Goal: Complete application form: Complete application form

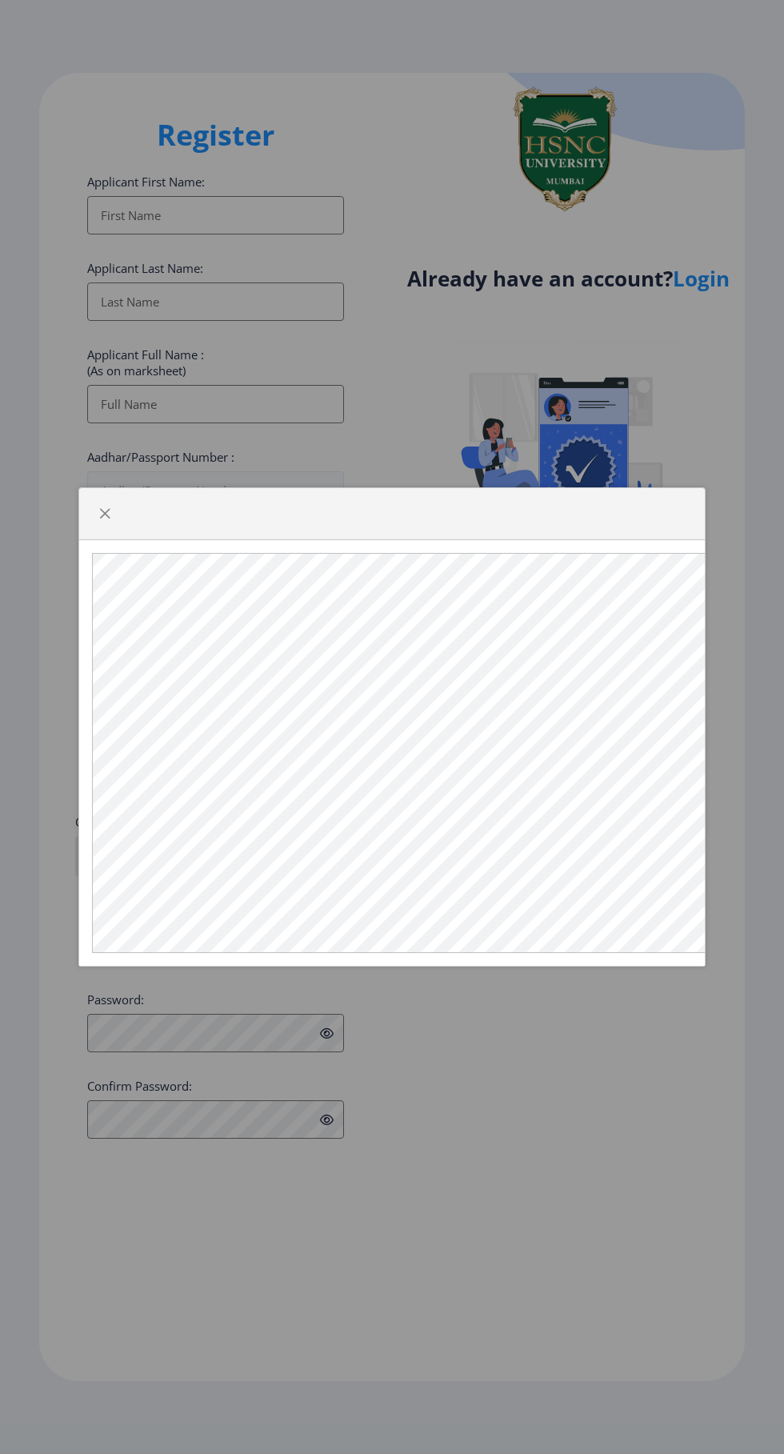
select select
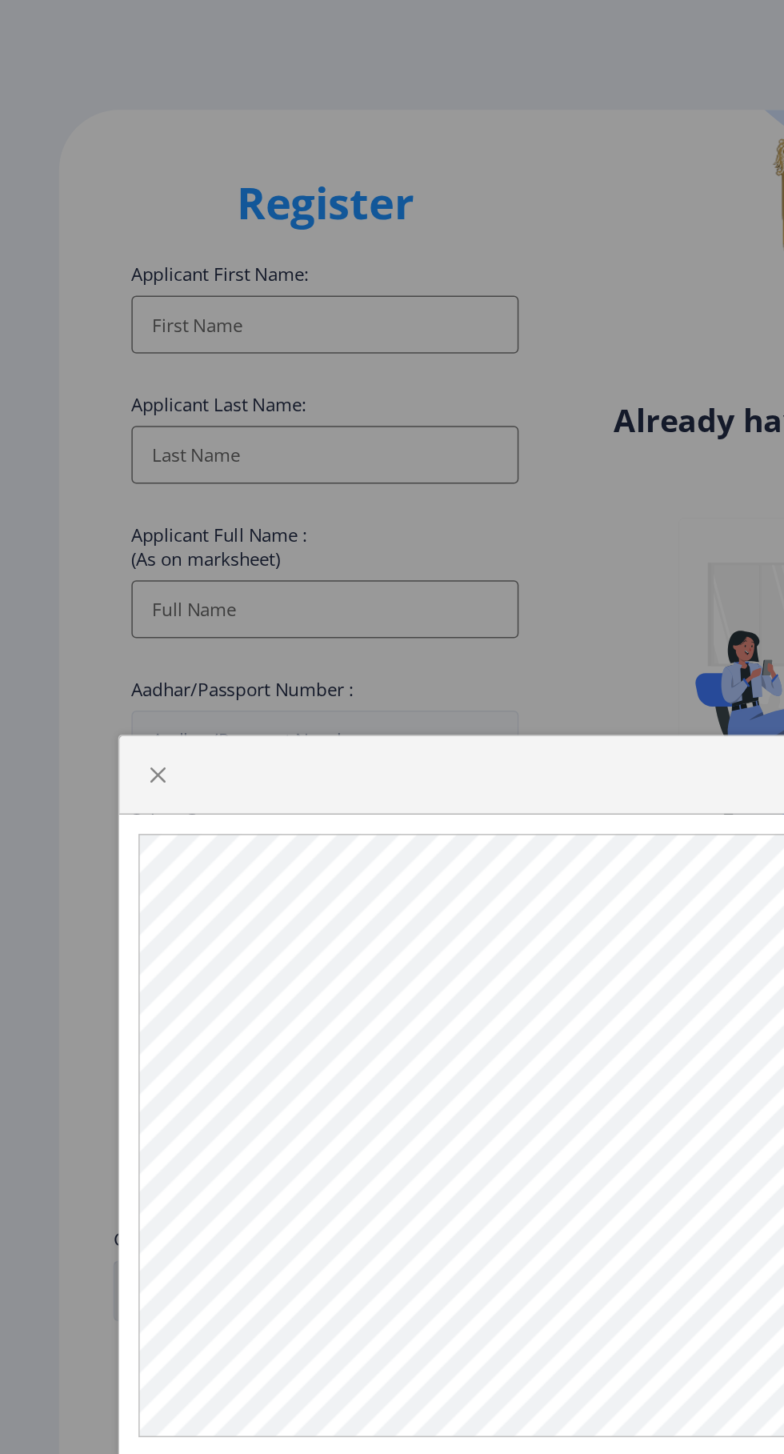
click at [259, 231] on div at bounding box center [392, 727] width 784 height 1454
click at [106, 513] on span "button" at bounding box center [104, 513] width 13 height 13
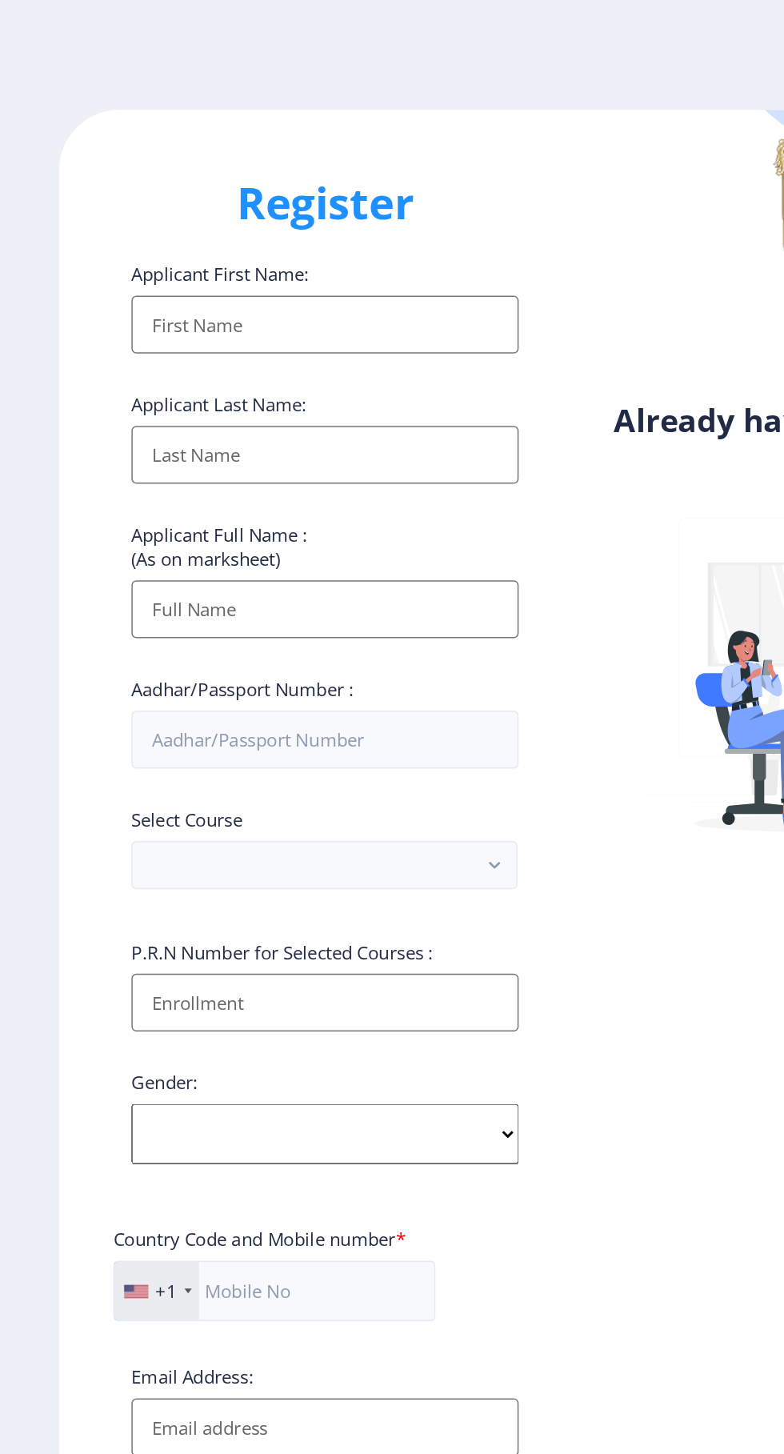
click at [251, 215] on input "Applicant First Name:" at bounding box center [215, 215] width 257 height 38
type input "[PERSON_NAME]"
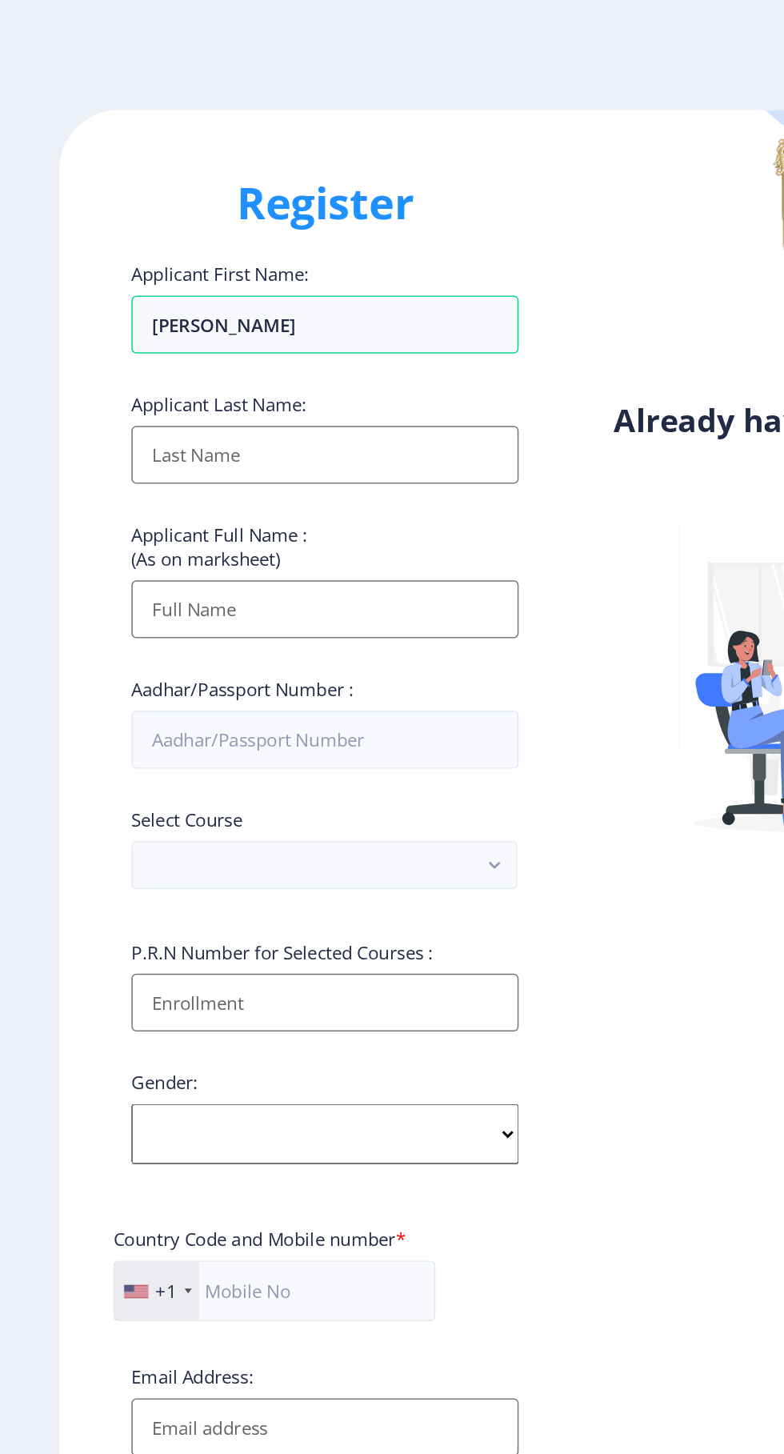
click at [264, 314] on input "Applicant First Name:" at bounding box center [215, 302] width 257 height 38
type input "Sanvatsarkar"
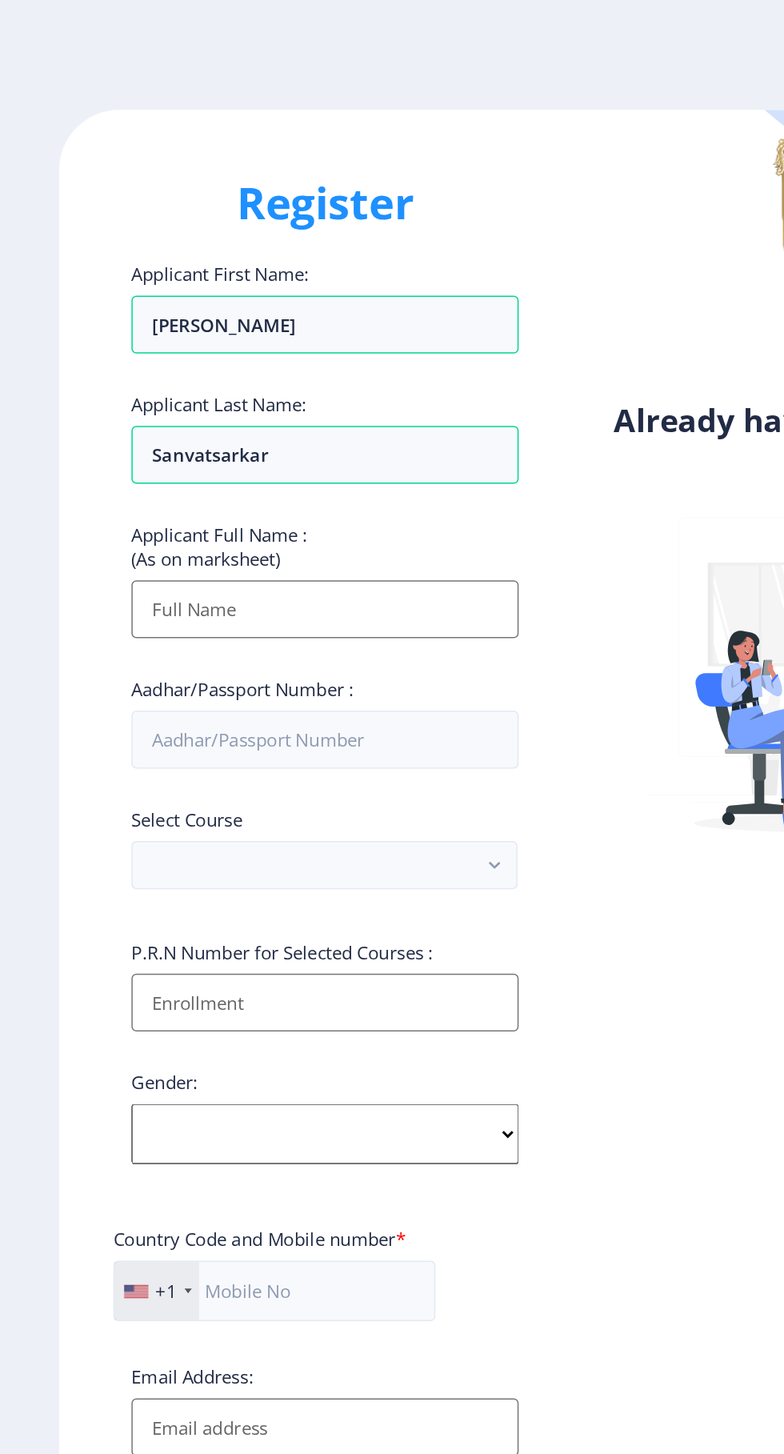
click at [275, 413] on input "Applicant First Name:" at bounding box center [215, 404] width 257 height 38
type input "[PERSON_NAME] [PERSON_NAME]"
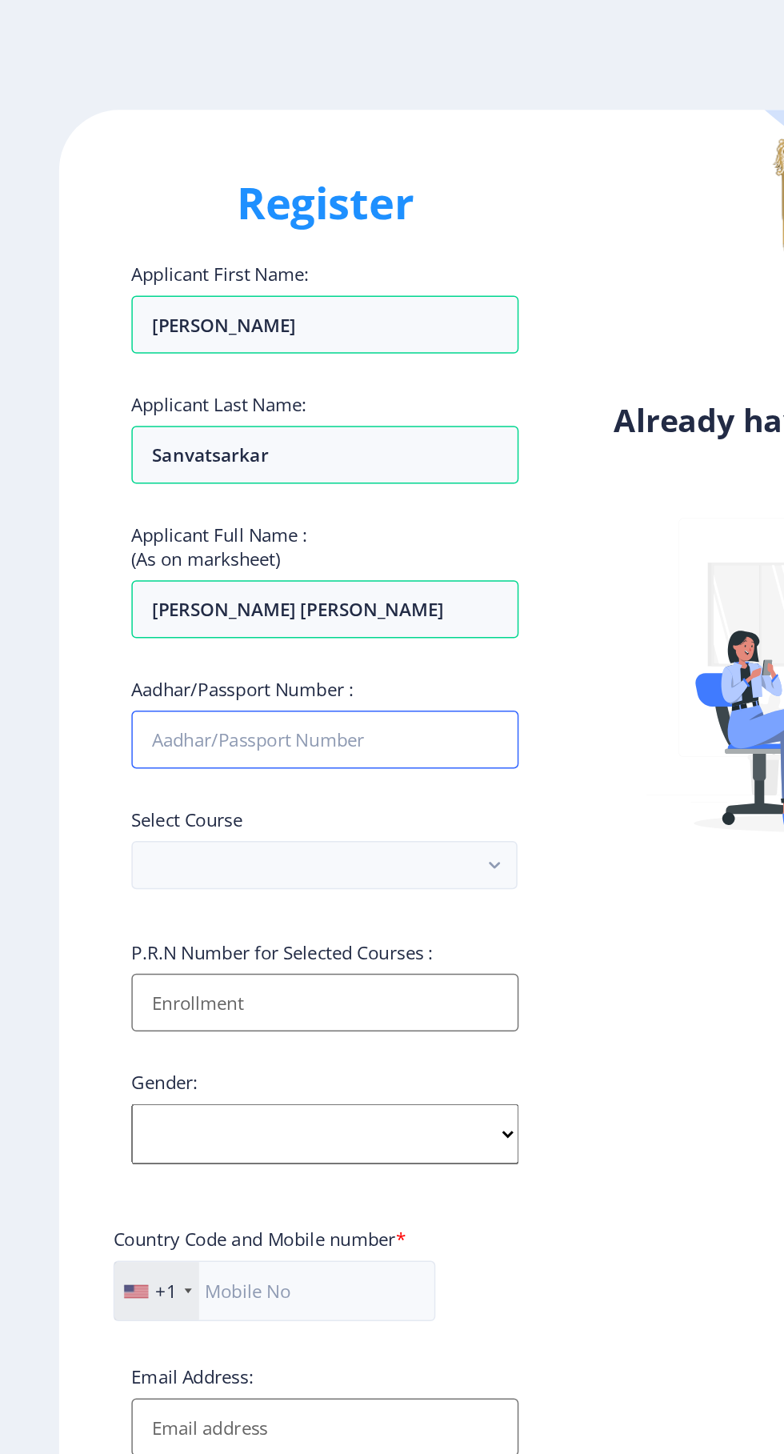
click at [274, 503] on input "Aadhar/Passport Number :" at bounding box center [215, 490] width 257 height 38
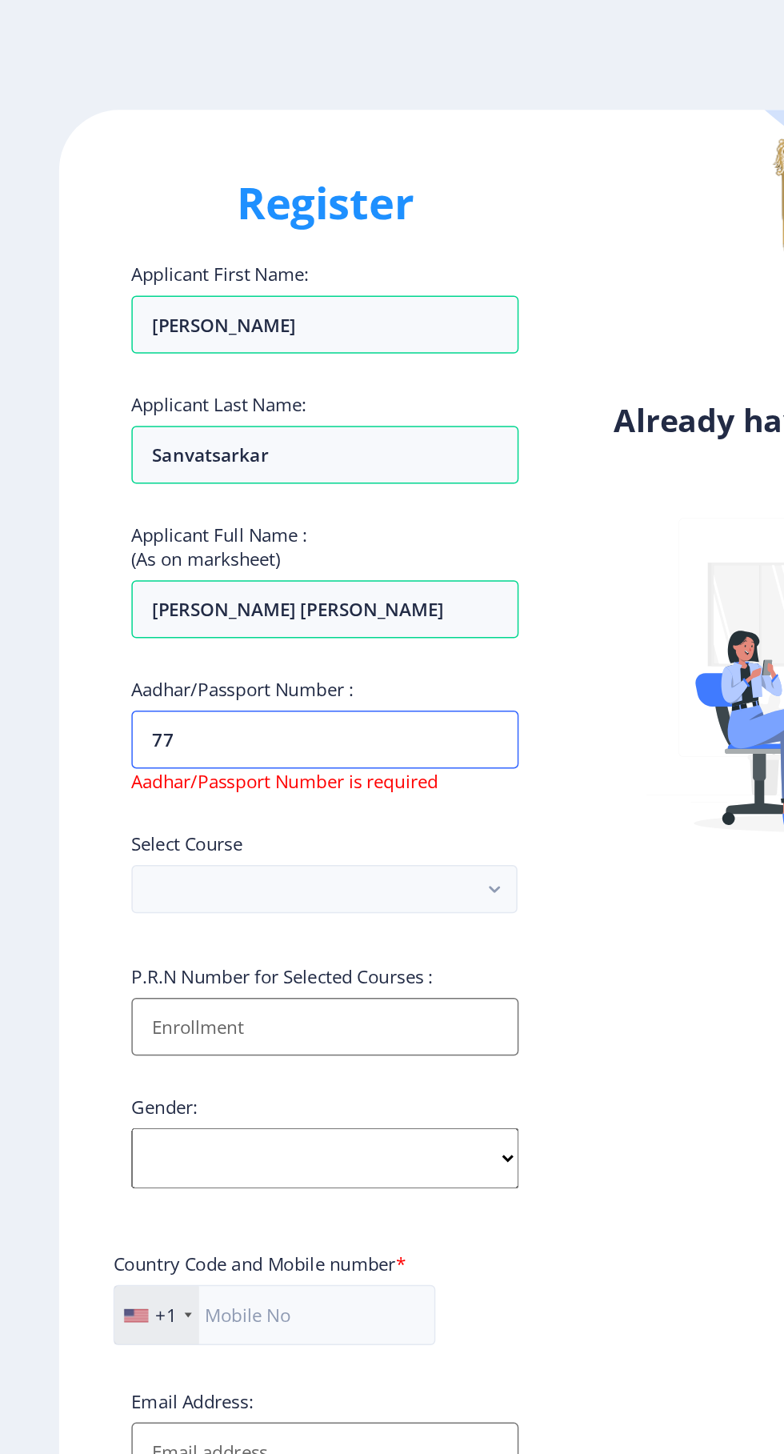
type input "771584133336"
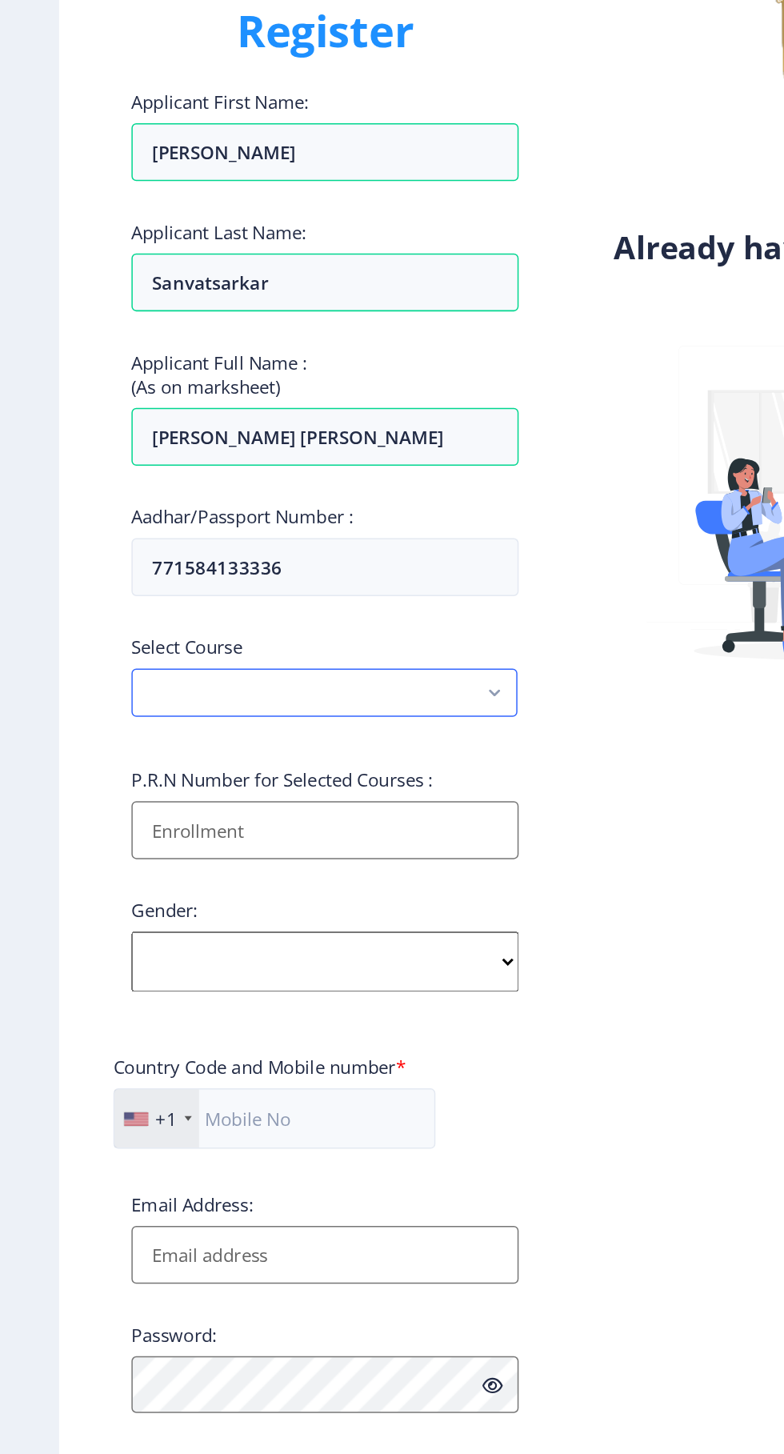
click at [281, 585] on button "button" at bounding box center [215, 574] width 256 height 32
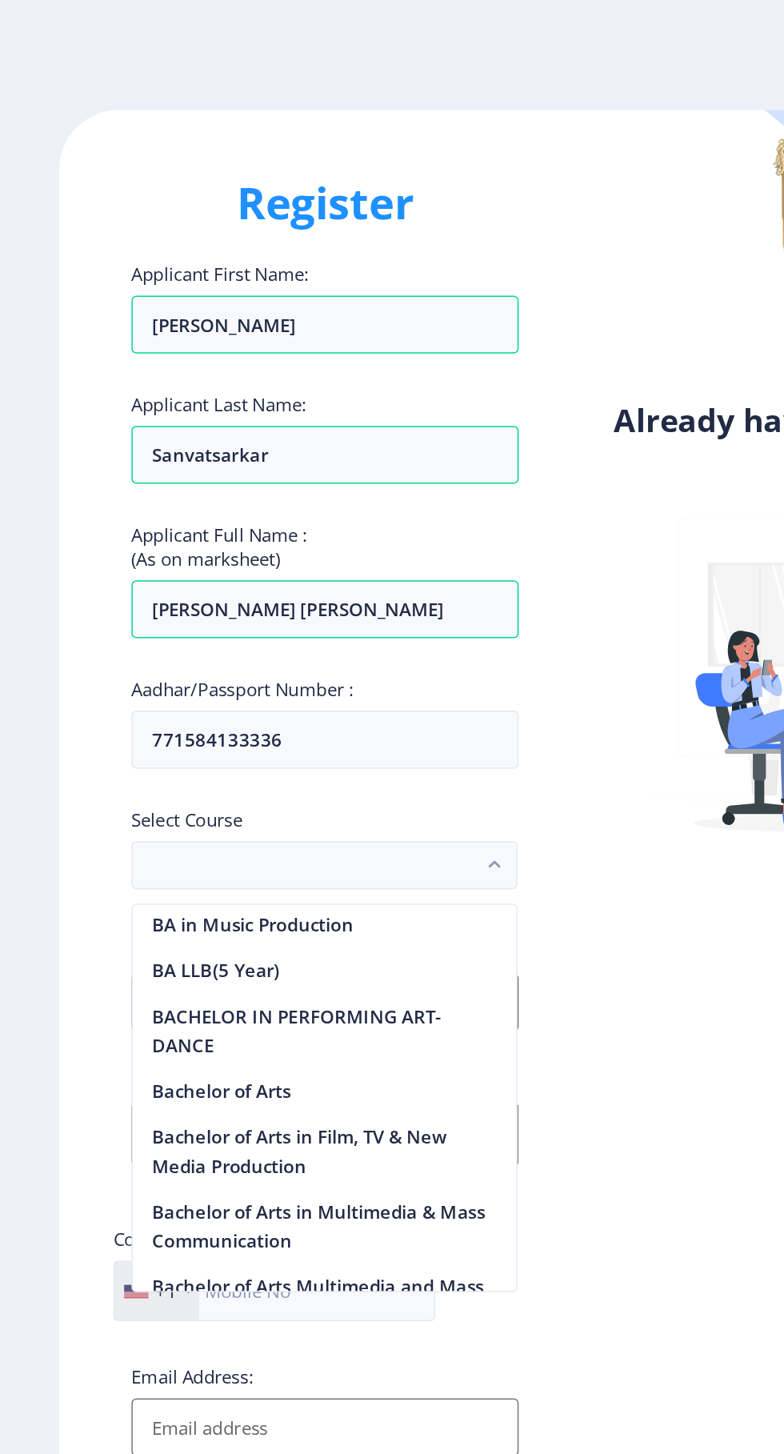
scroll to position [145, 0]
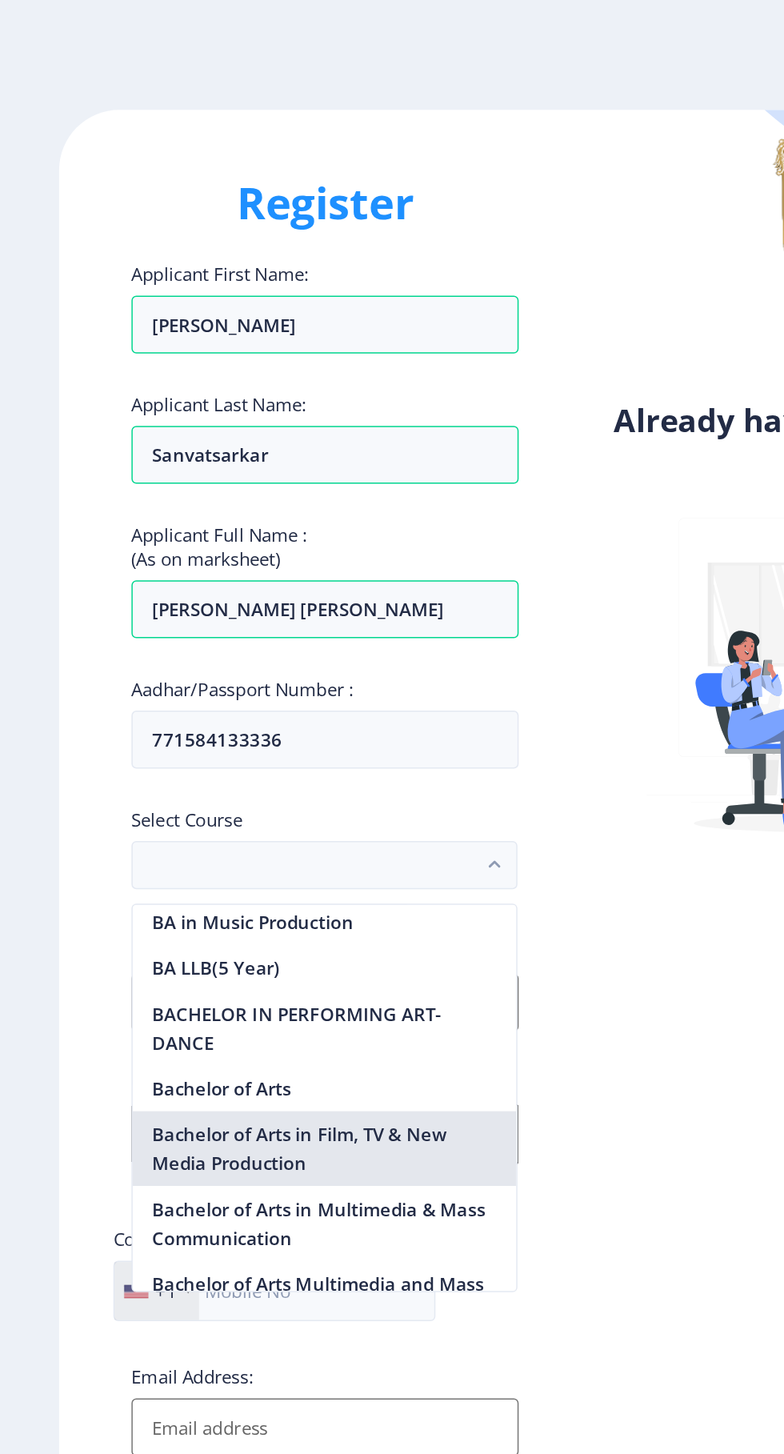
click at [266, 755] on nb-option "Bachelor of Arts in Film, TV & New Media Production" at bounding box center [215, 762] width 255 height 50
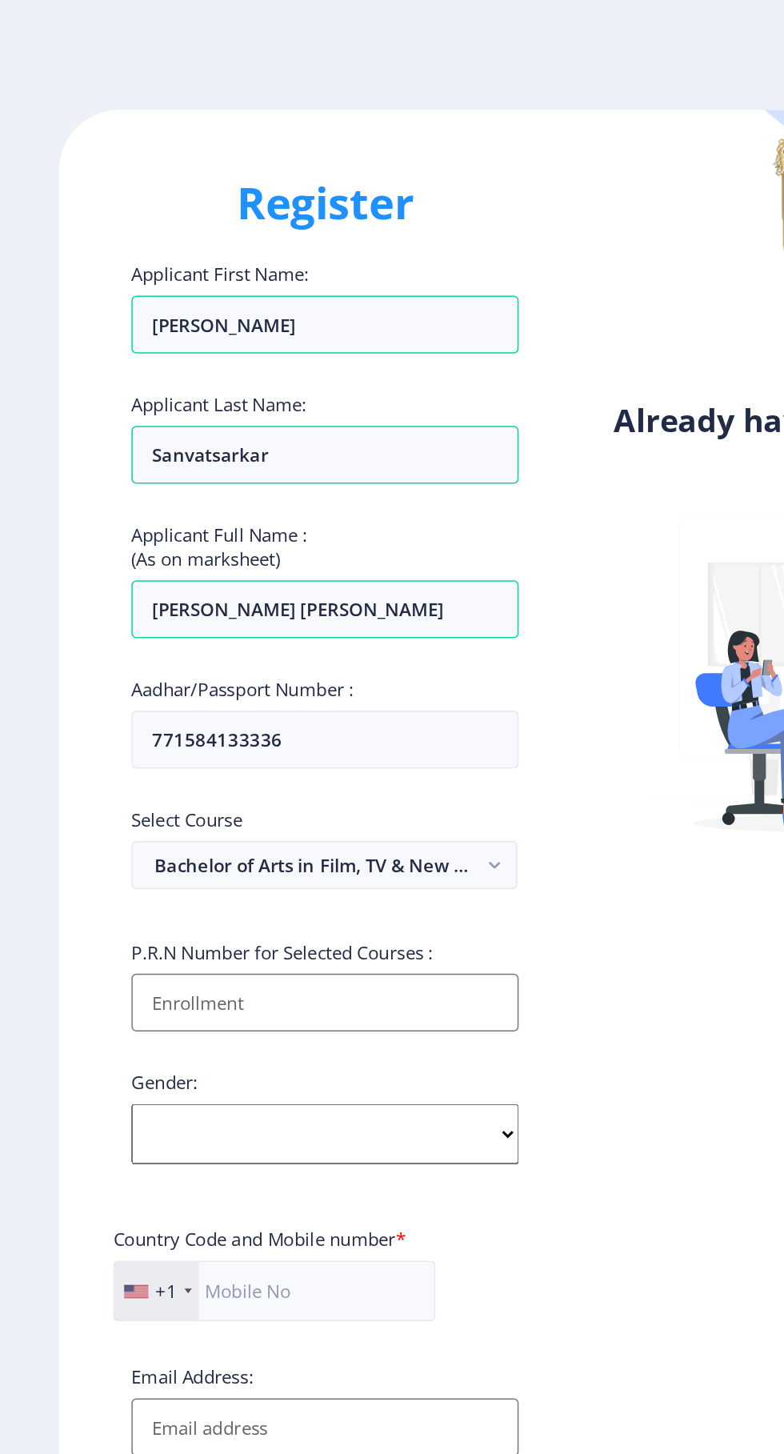
click at [275, 672] on input "Applicant First Name:" at bounding box center [215, 665] width 257 height 38
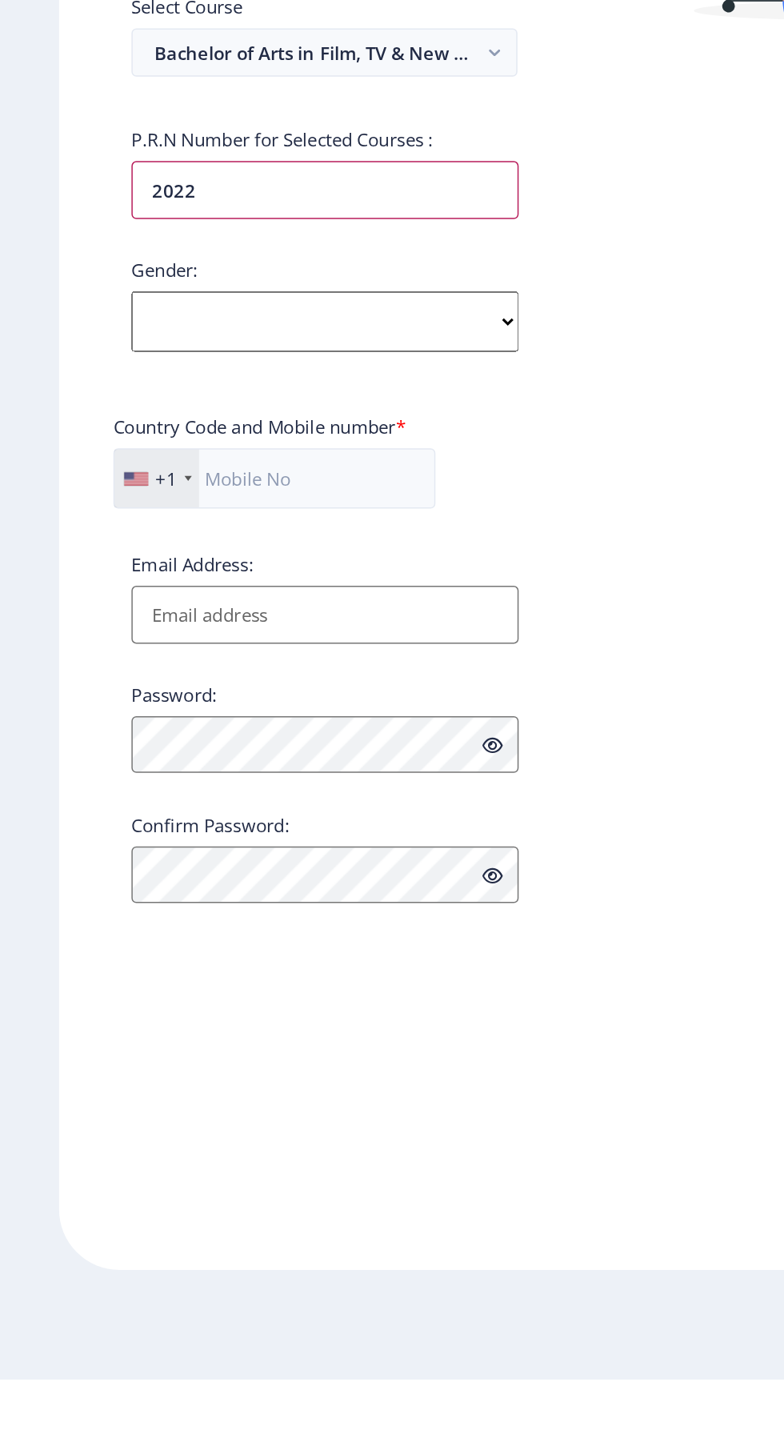
type input "2022"
click at [275, 956] on input "Email Address:" at bounding box center [215, 947] width 257 height 38
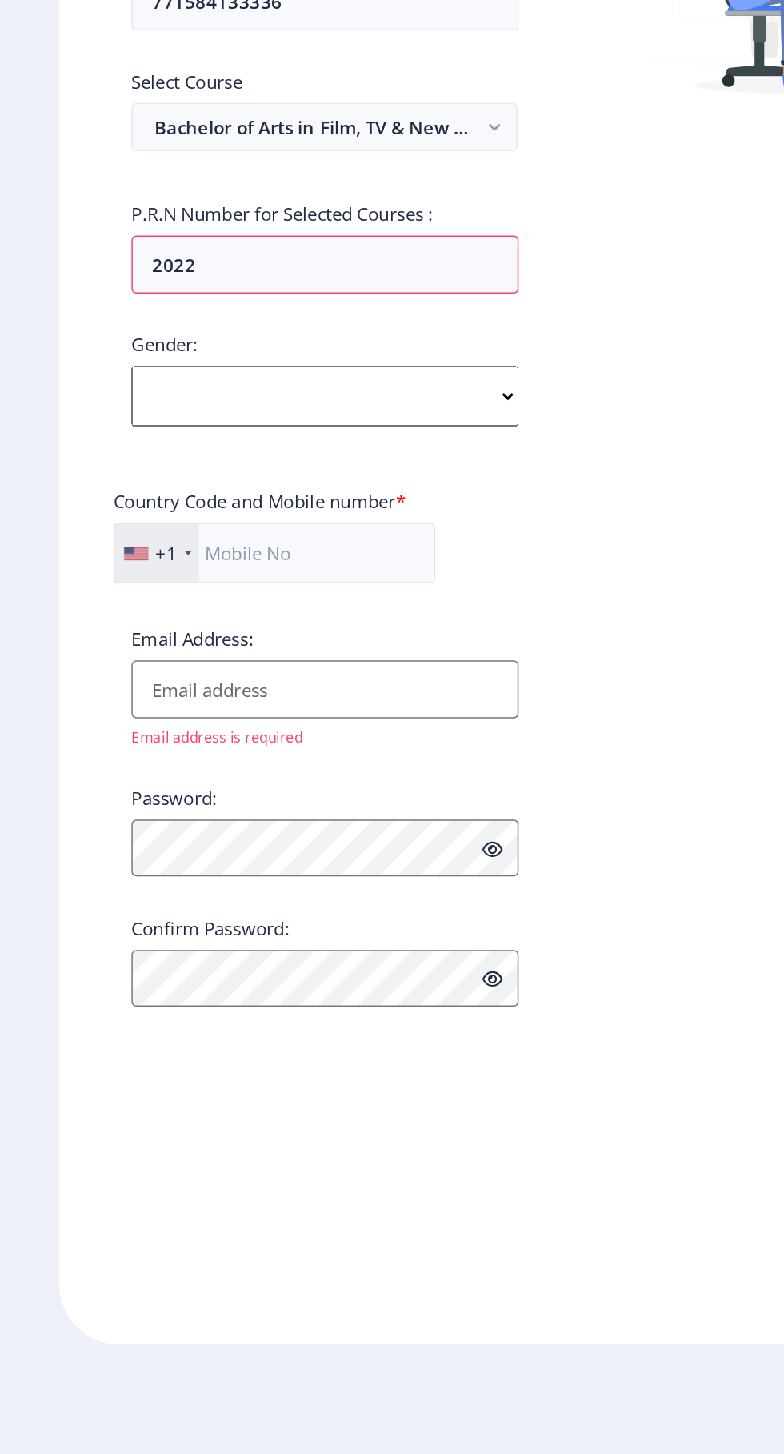
type input "[EMAIL_ADDRESS][DOMAIN_NAME]"
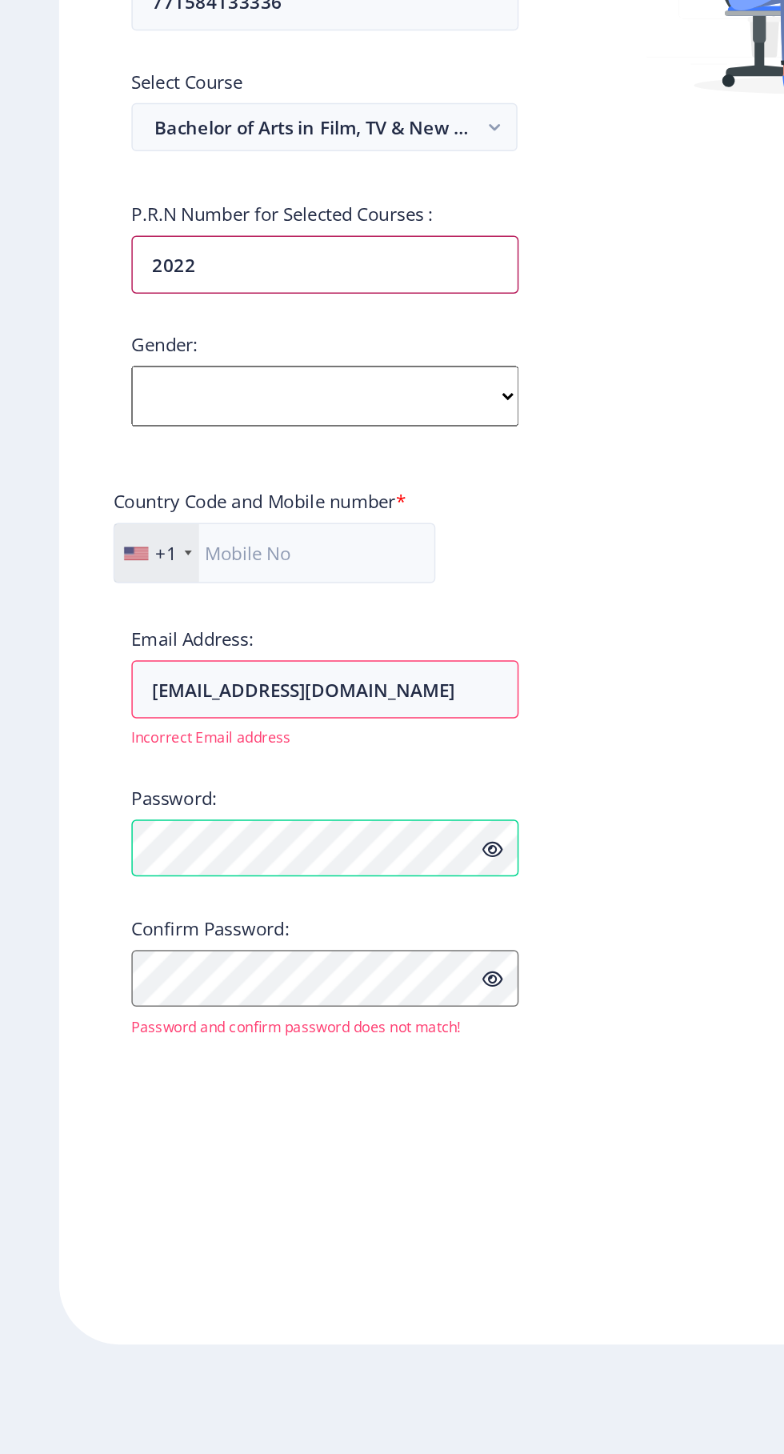
click at [260, 676] on input "2022" at bounding box center [215, 665] width 257 height 38
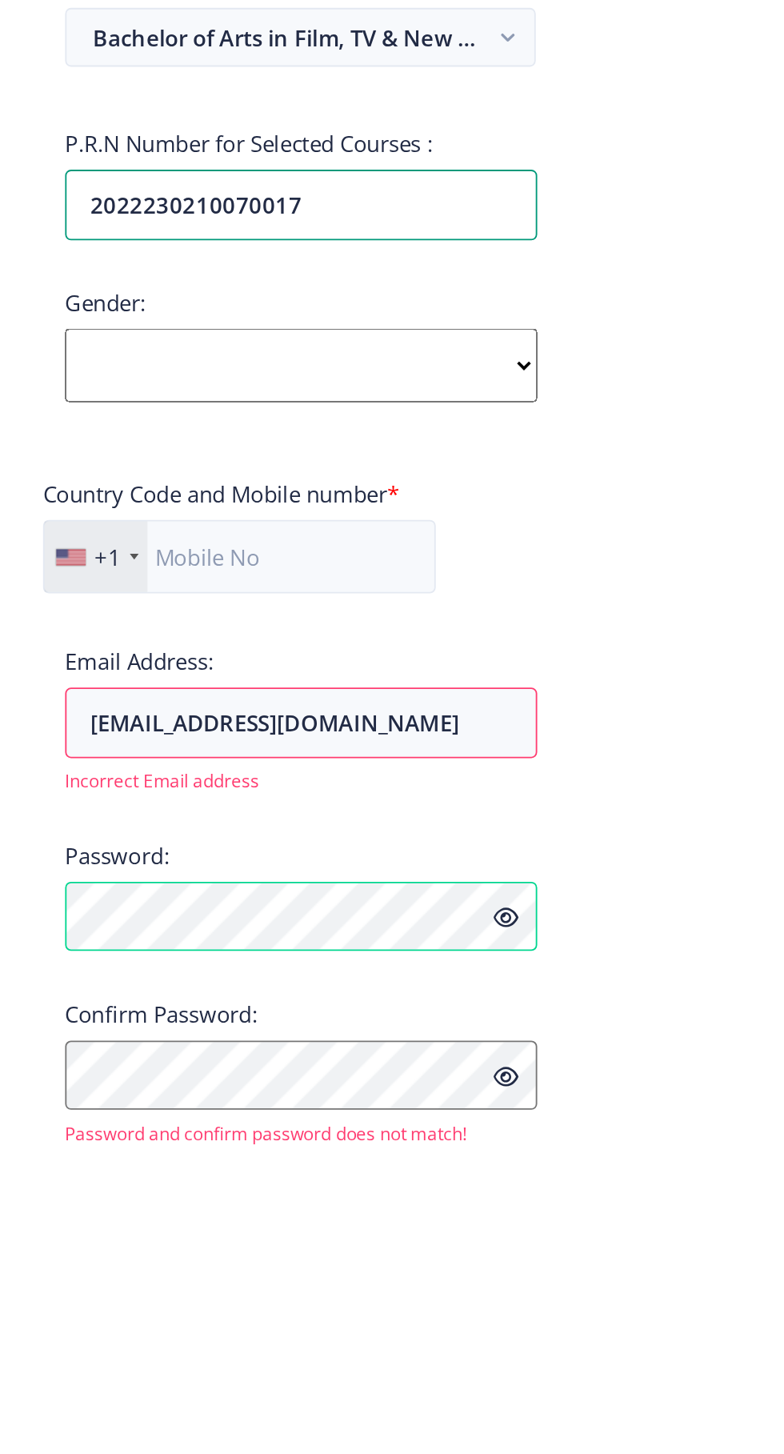
type input "2022230210070017"
click at [311, 765] on select "Select Gender [DEMOGRAPHIC_DATA] [DEMOGRAPHIC_DATA] Other" at bounding box center [215, 752] width 257 height 40
select select "[DEMOGRAPHIC_DATA]"
click at [87, 736] on select "Select Gender [DEMOGRAPHIC_DATA] [DEMOGRAPHIC_DATA] Other" at bounding box center [215, 752] width 257 height 40
click at [101, 855] on div "+1" at bounding box center [104, 856] width 56 height 38
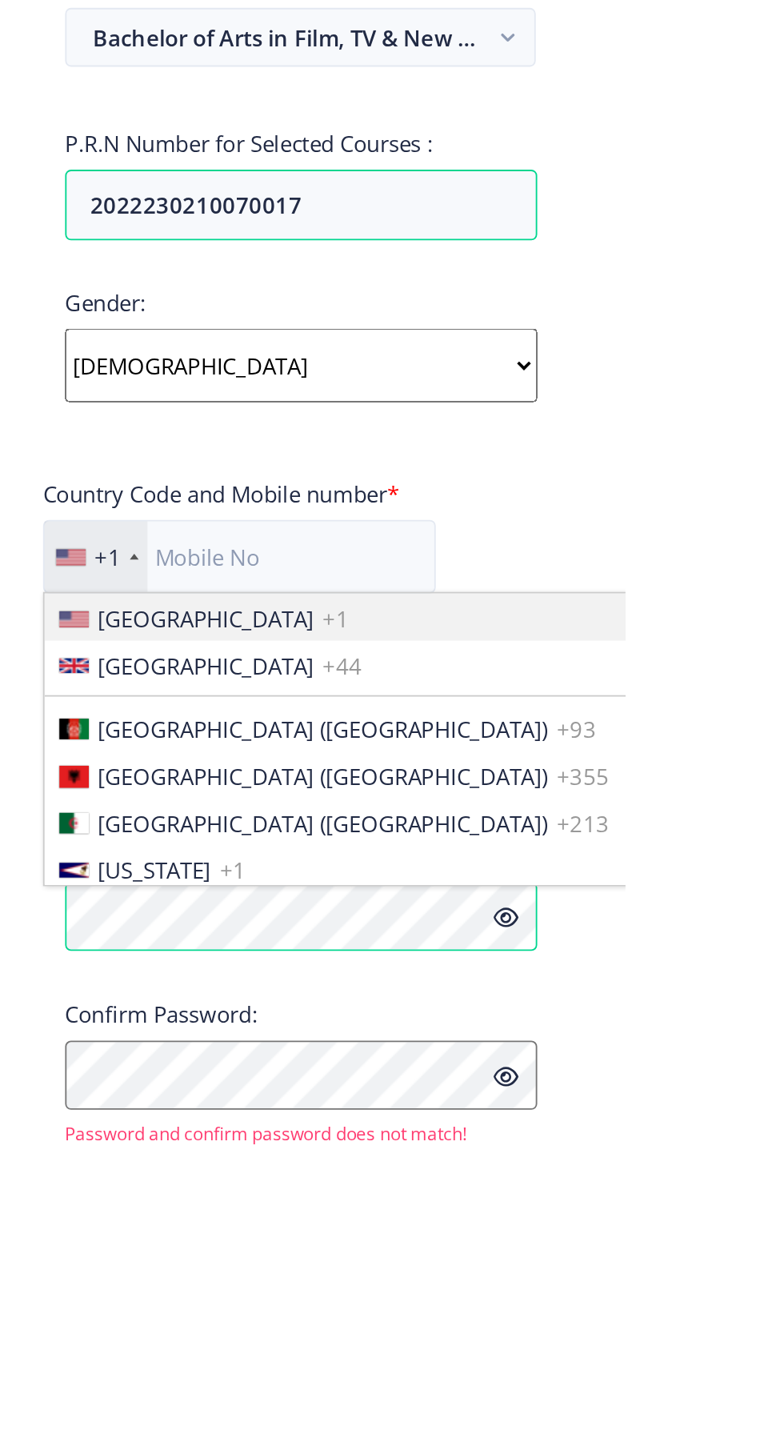
click at [114, 848] on div "+1" at bounding box center [104, 856] width 56 height 38
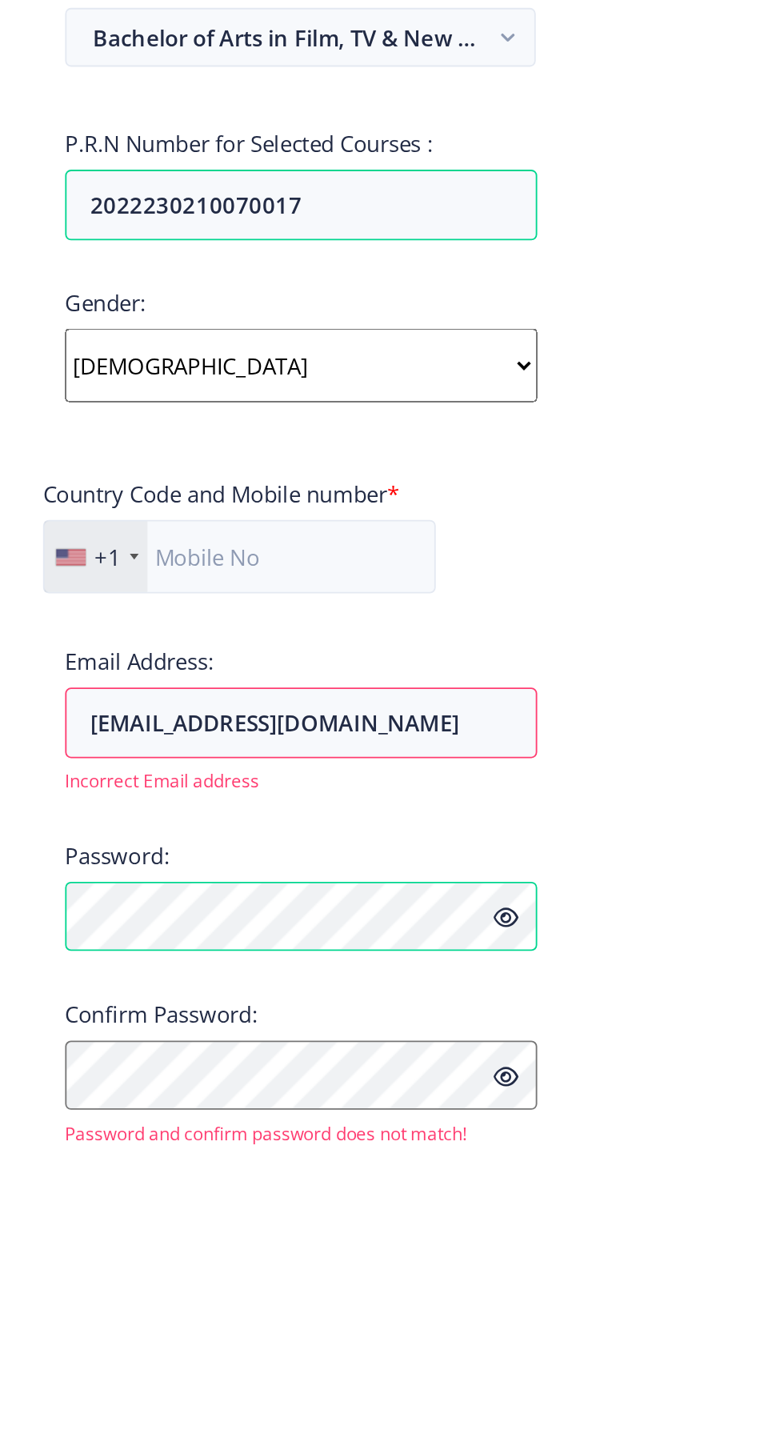
click at [110, 851] on div "+1" at bounding box center [110, 856] width 14 height 16
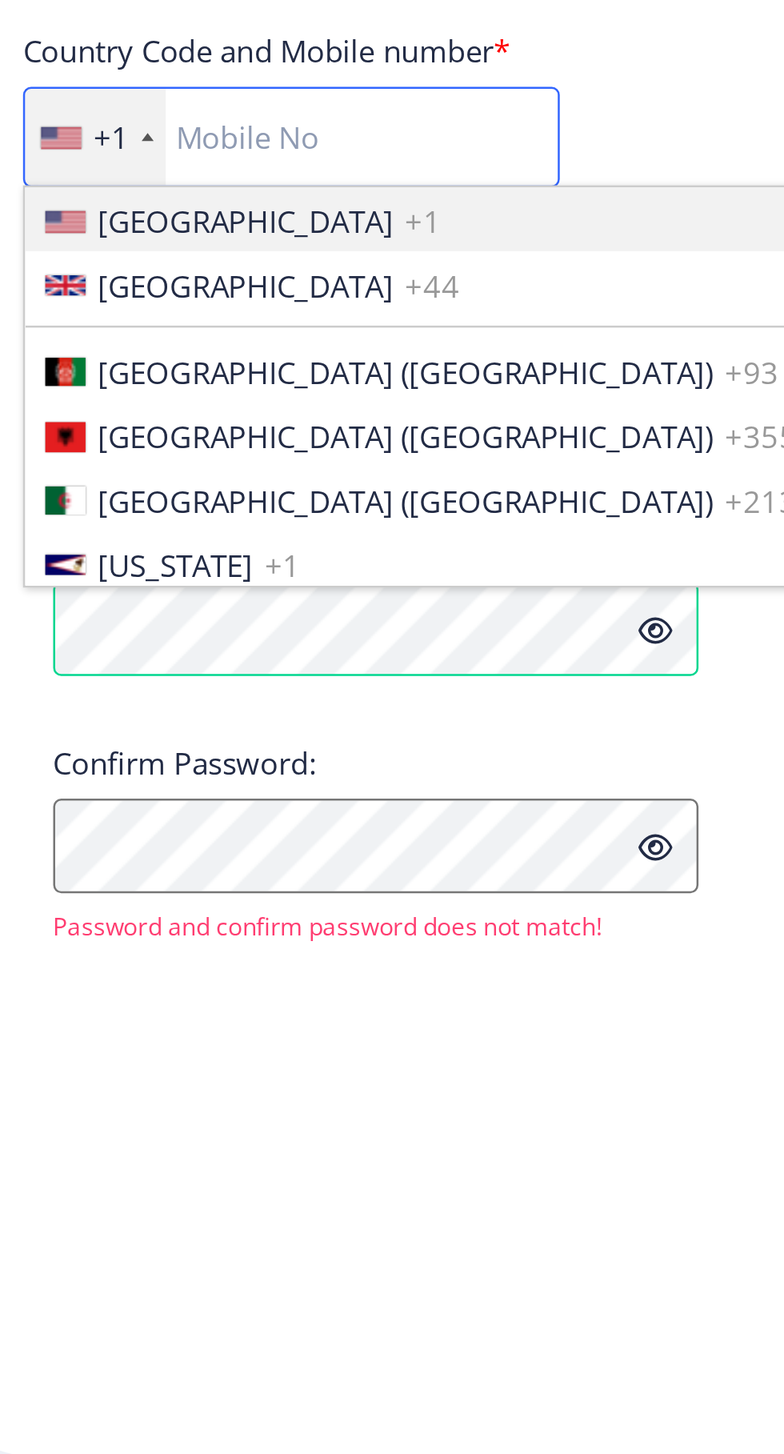
click at [183, 865] on input "text" at bounding box center [182, 856] width 214 height 40
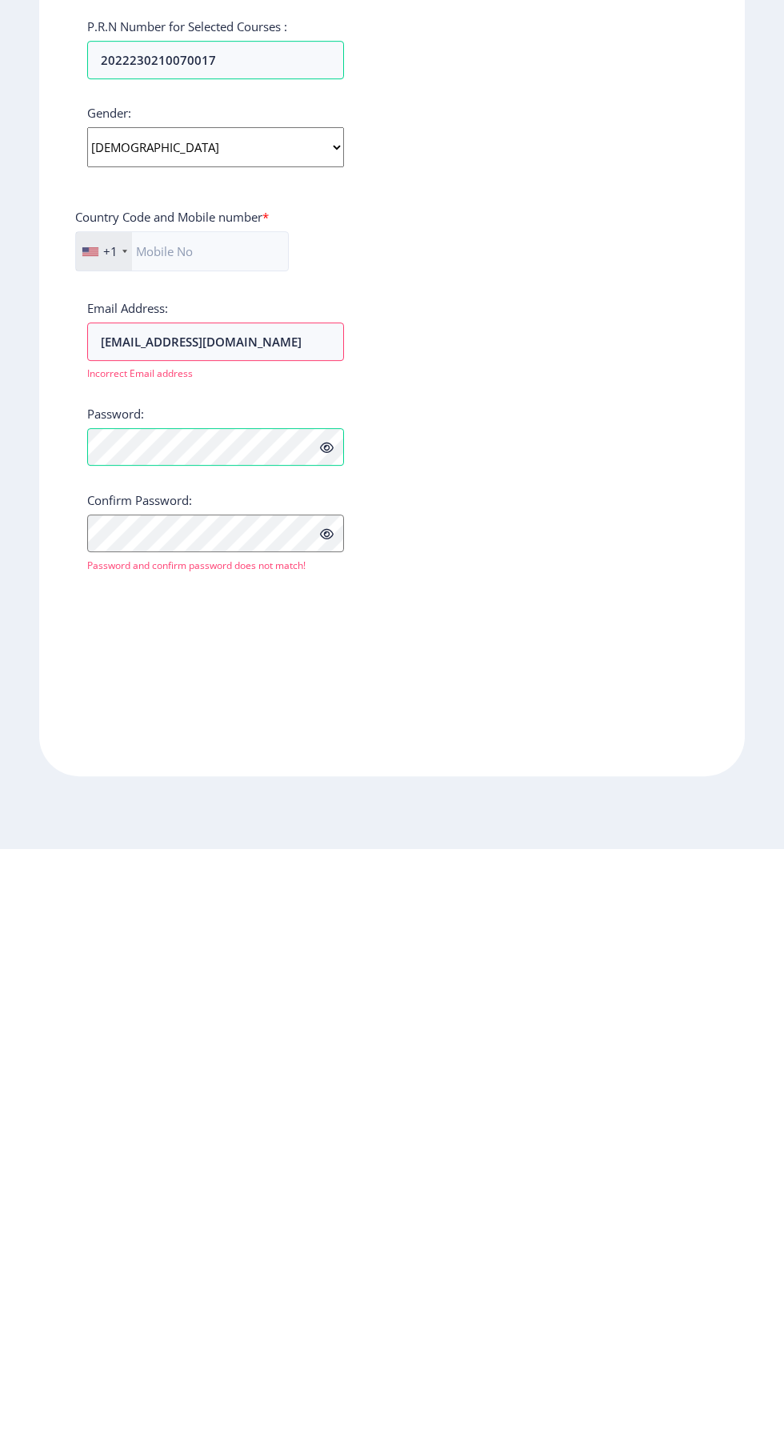
click at [123, 855] on div at bounding box center [124, 856] width 5 height 3
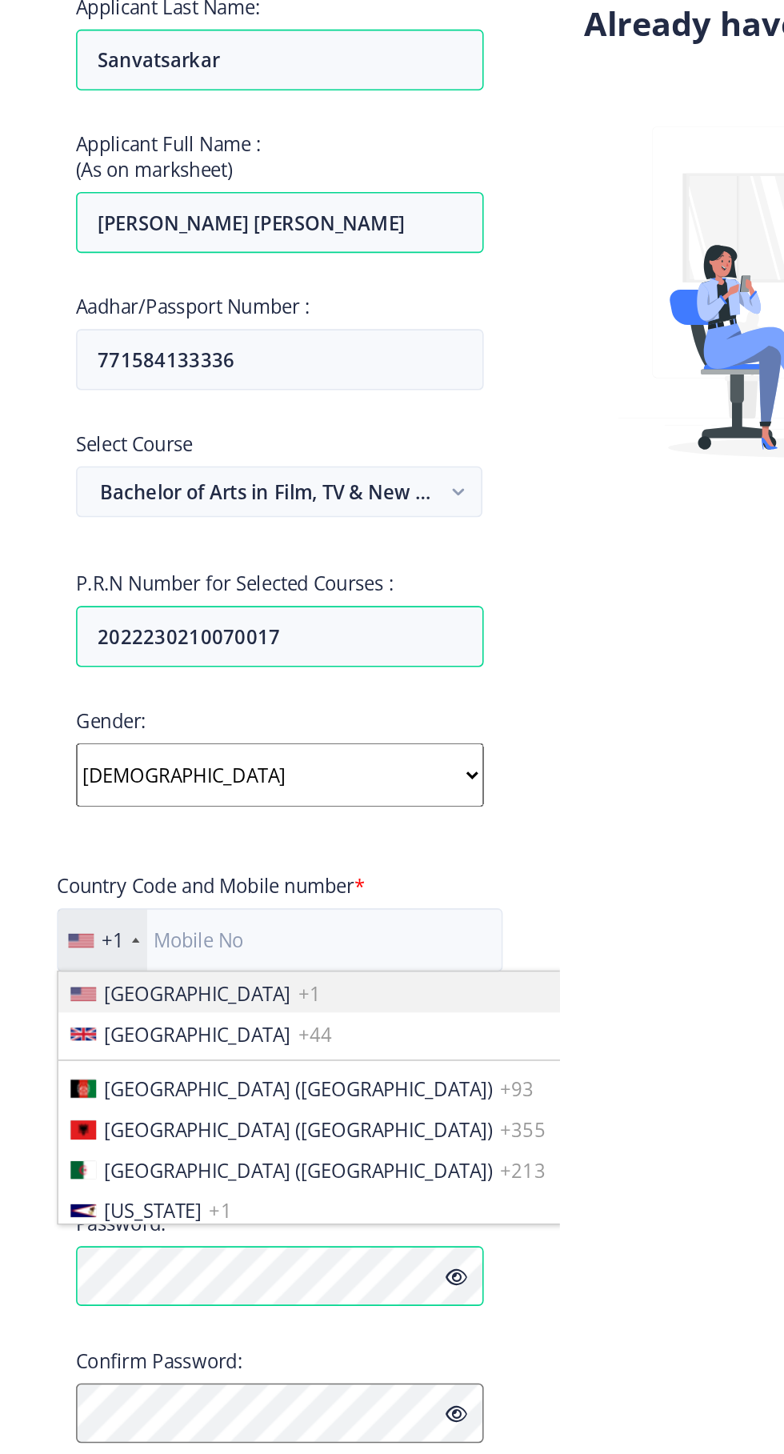
click at [119, 853] on div "+1" at bounding box center [104, 856] width 56 height 38
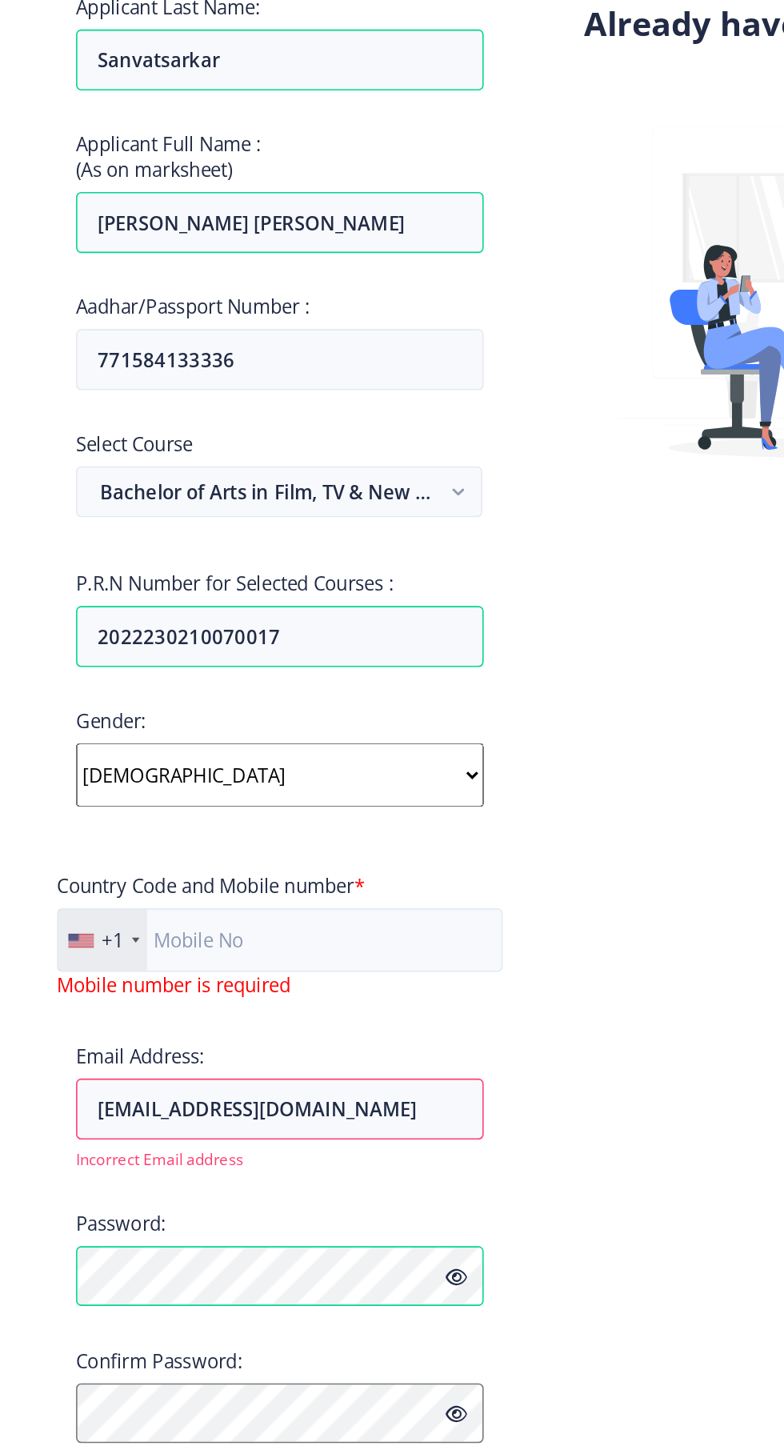
click at [122, 858] on div "+1" at bounding box center [104, 856] width 56 height 38
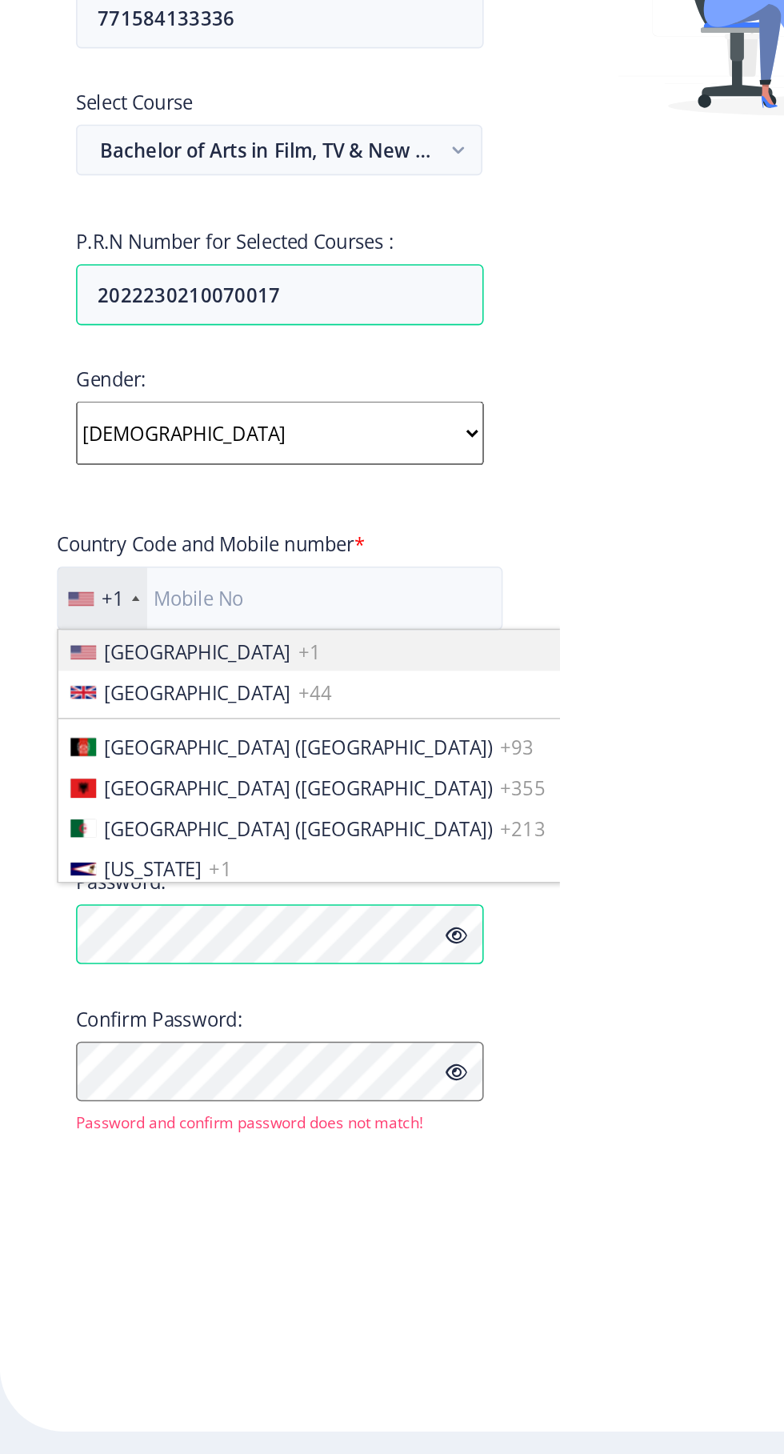
click at [116, 850] on div "+1" at bounding box center [104, 856] width 56 height 38
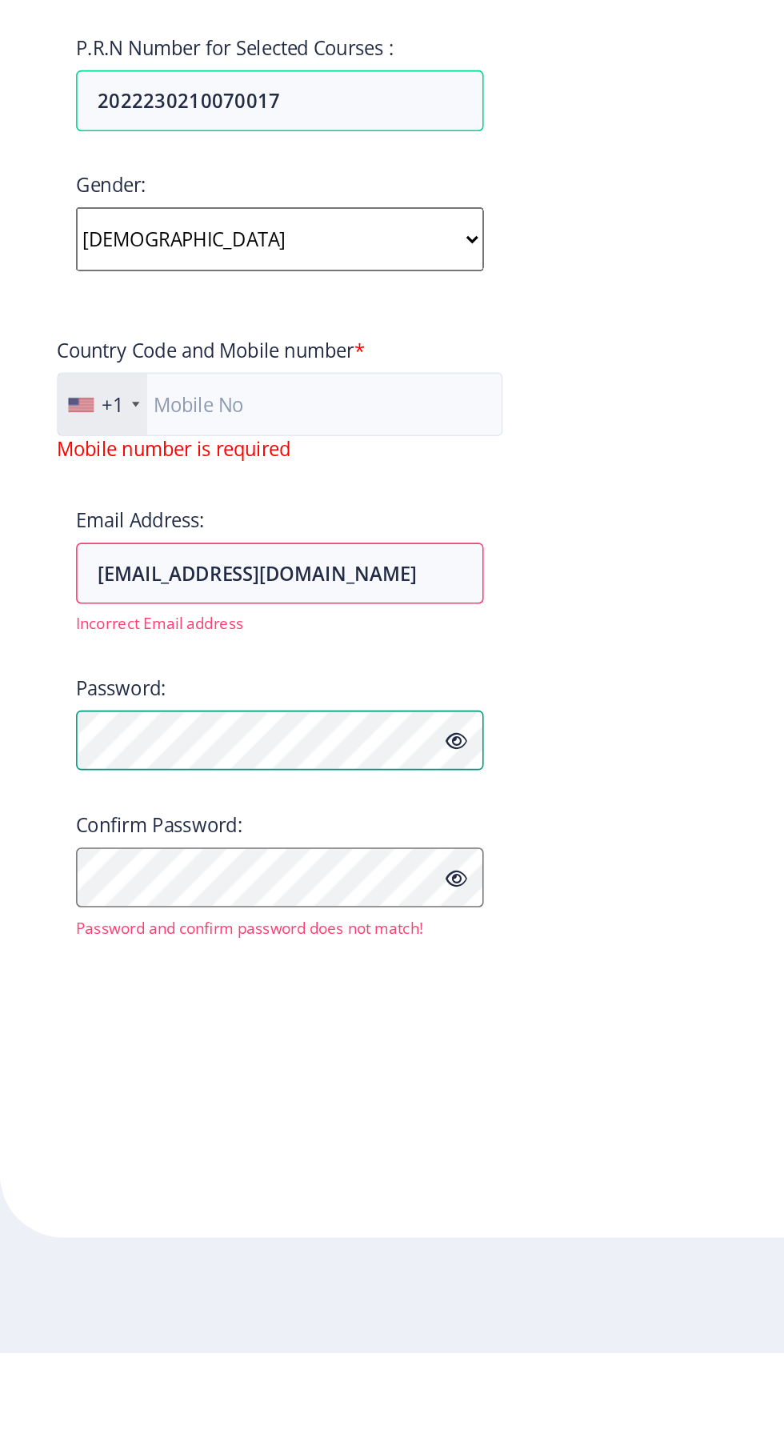
scroll to position [66, 0]
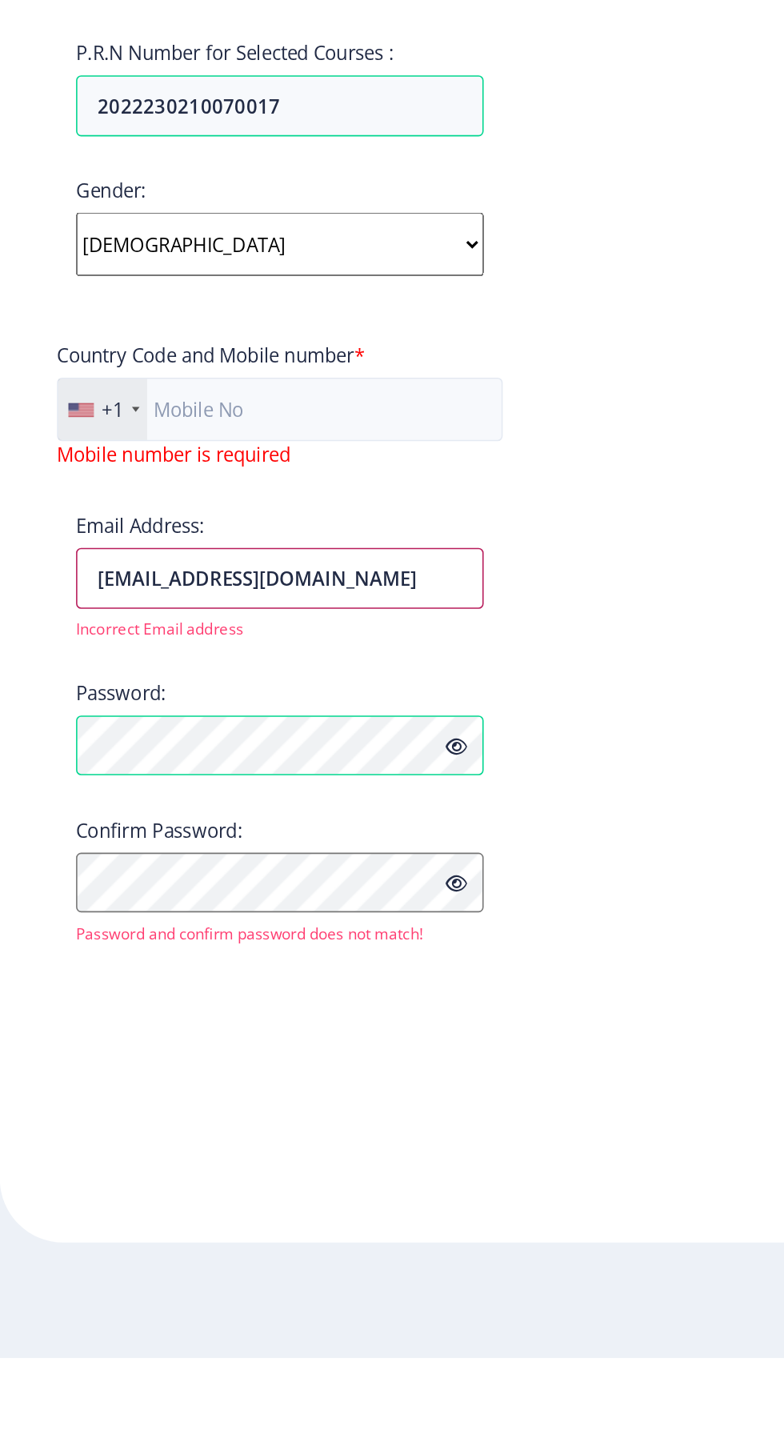
click at [318, 944] on input "[EMAIL_ADDRESS][DOMAIN_NAME]" at bounding box center [215, 963] width 257 height 38
type input "2"
type input "A"
type input "[EMAIL_ADDRESS][DOMAIN_NAME]"
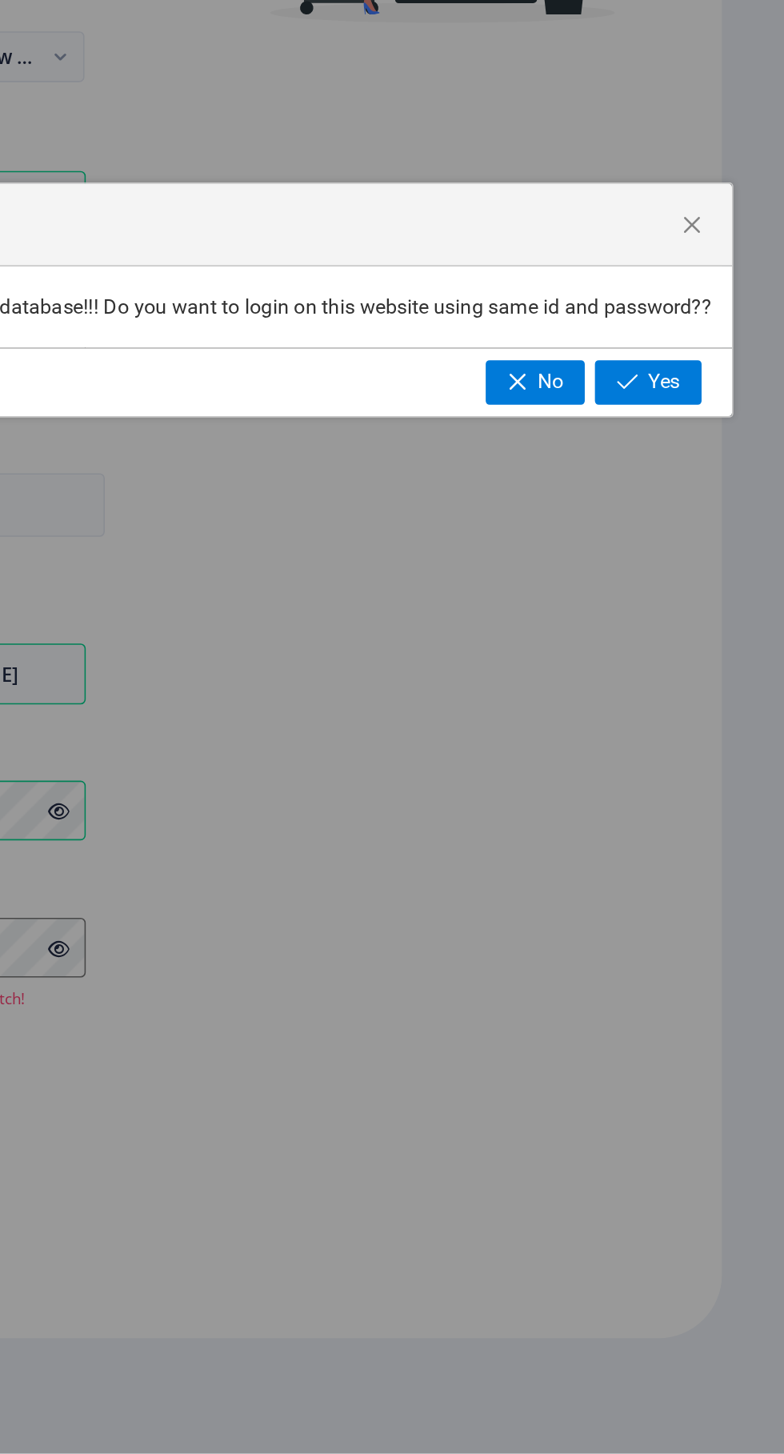
click at [708, 781] on span "Yes" at bounding box center [709, 779] width 20 height 14
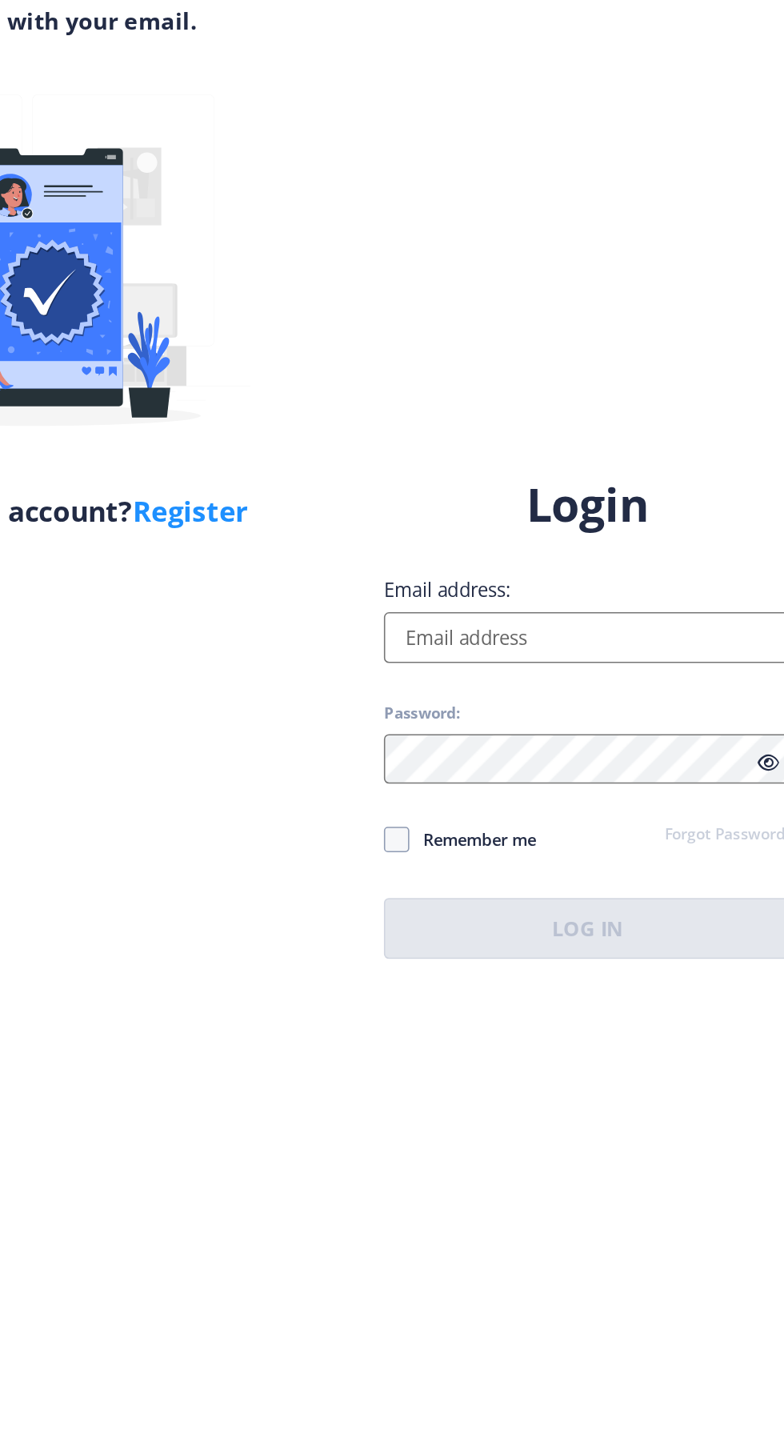
click at [567, 680] on input "Email address:" at bounding box center [568, 664] width 257 height 32
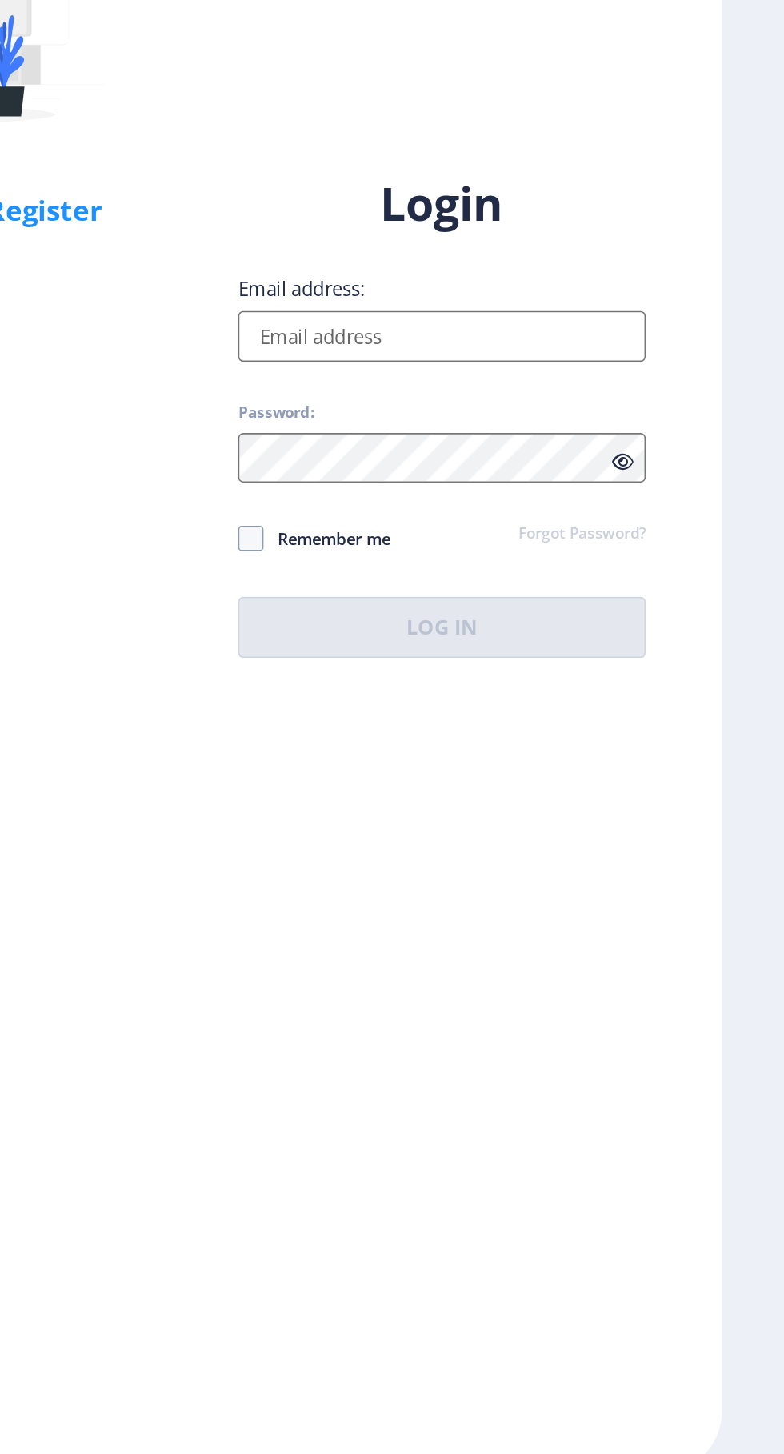
click at [662, 867] on div "Login Email address: Password: Remember me Forgot Password? Log In" at bounding box center [568, 714] width 257 height 305
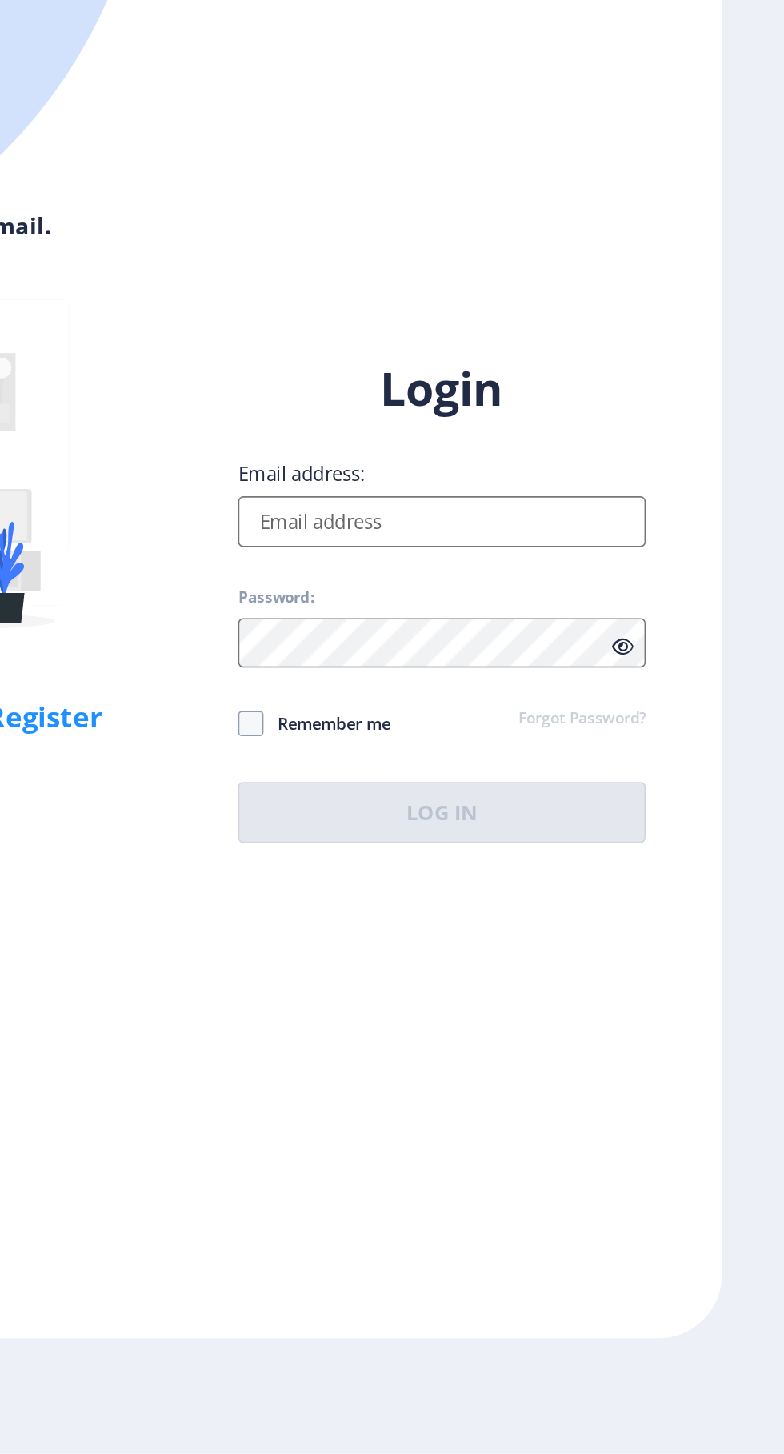
click at [624, 851] on input "Email address:" at bounding box center [568, 867] width 257 height 32
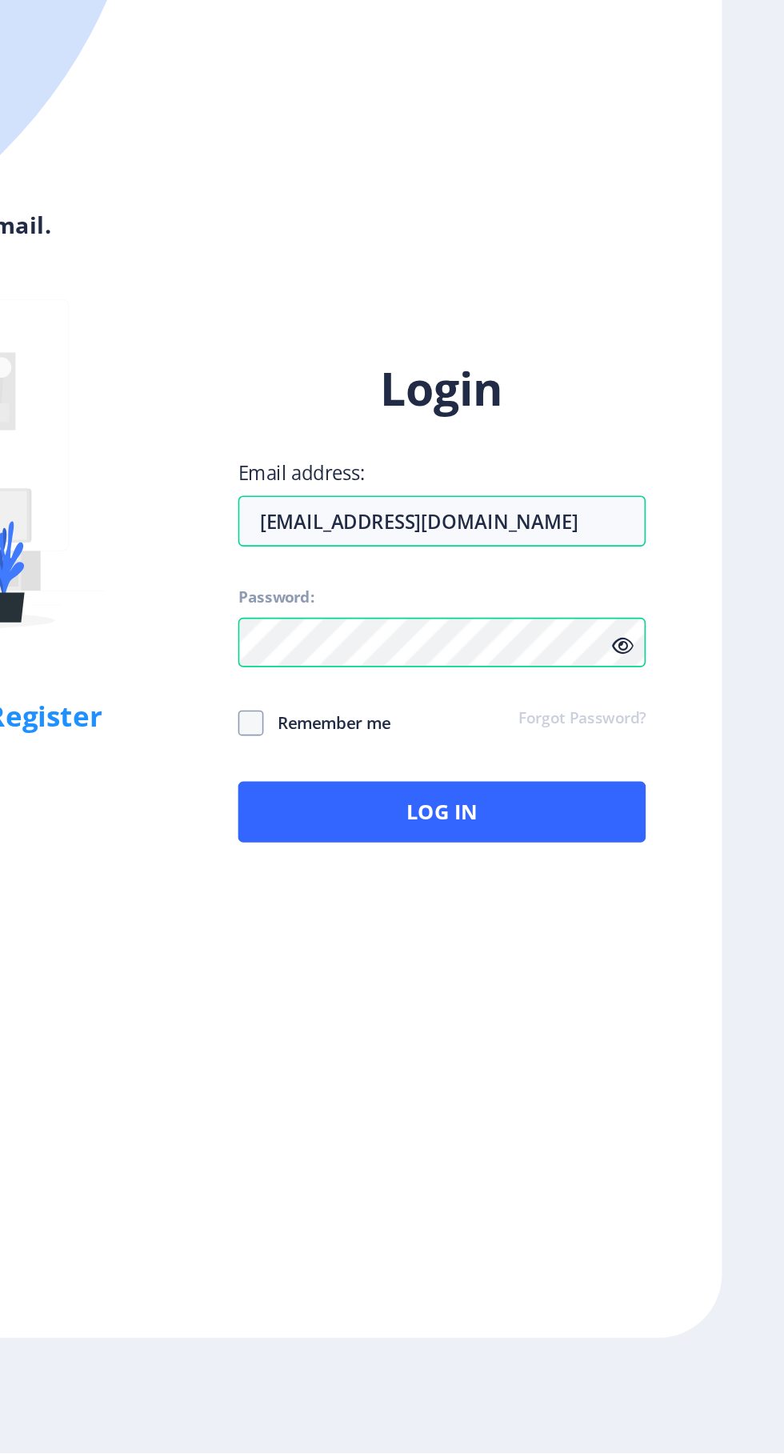
scroll to position [110, 0]
click at [672, 851] on input "[EMAIL_ADDRESS][DOMAIN_NAME]" at bounding box center [568, 867] width 257 height 32
type input "2"
type input "[EMAIL_ADDRESS][DOMAIN_NAME]"
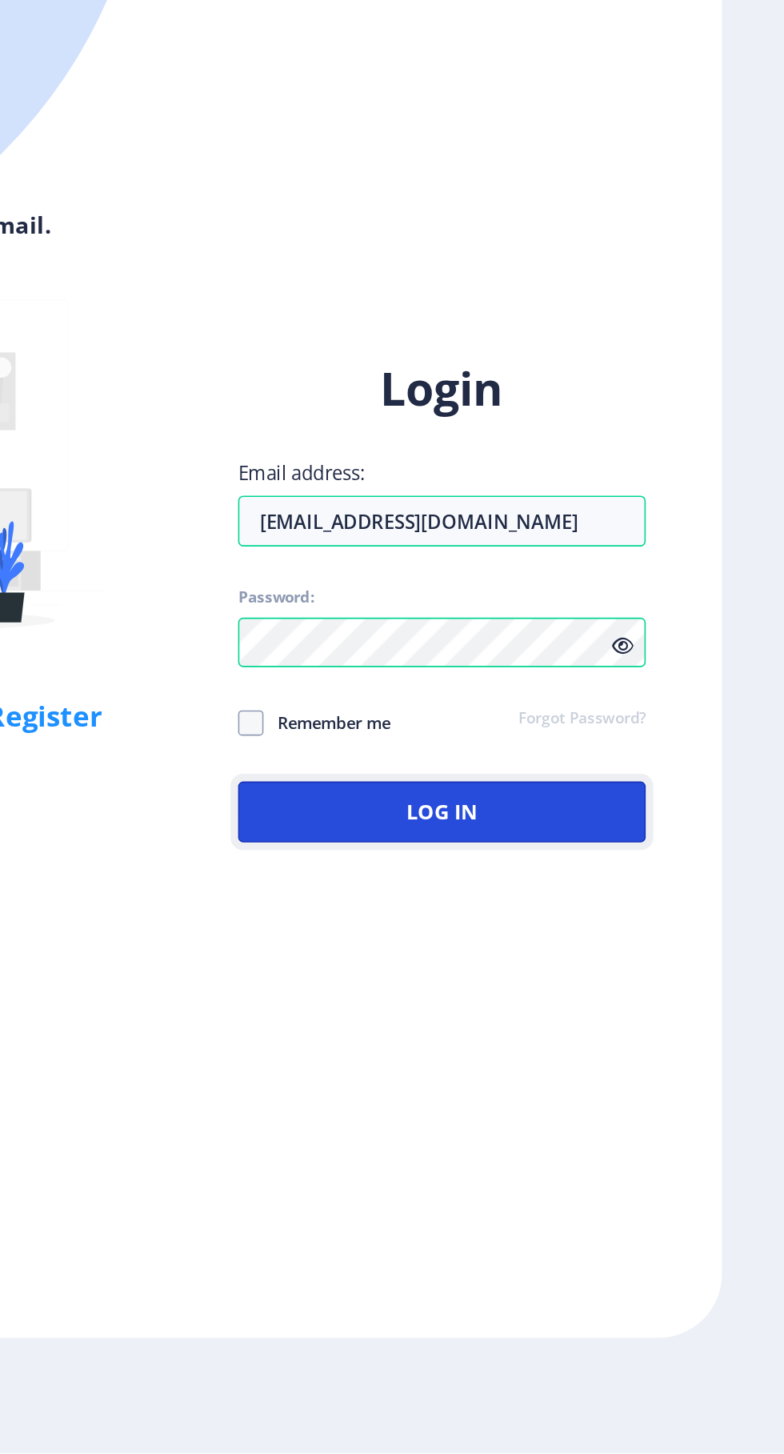
click at [655, 1031] on button "Log In" at bounding box center [568, 1050] width 257 height 38
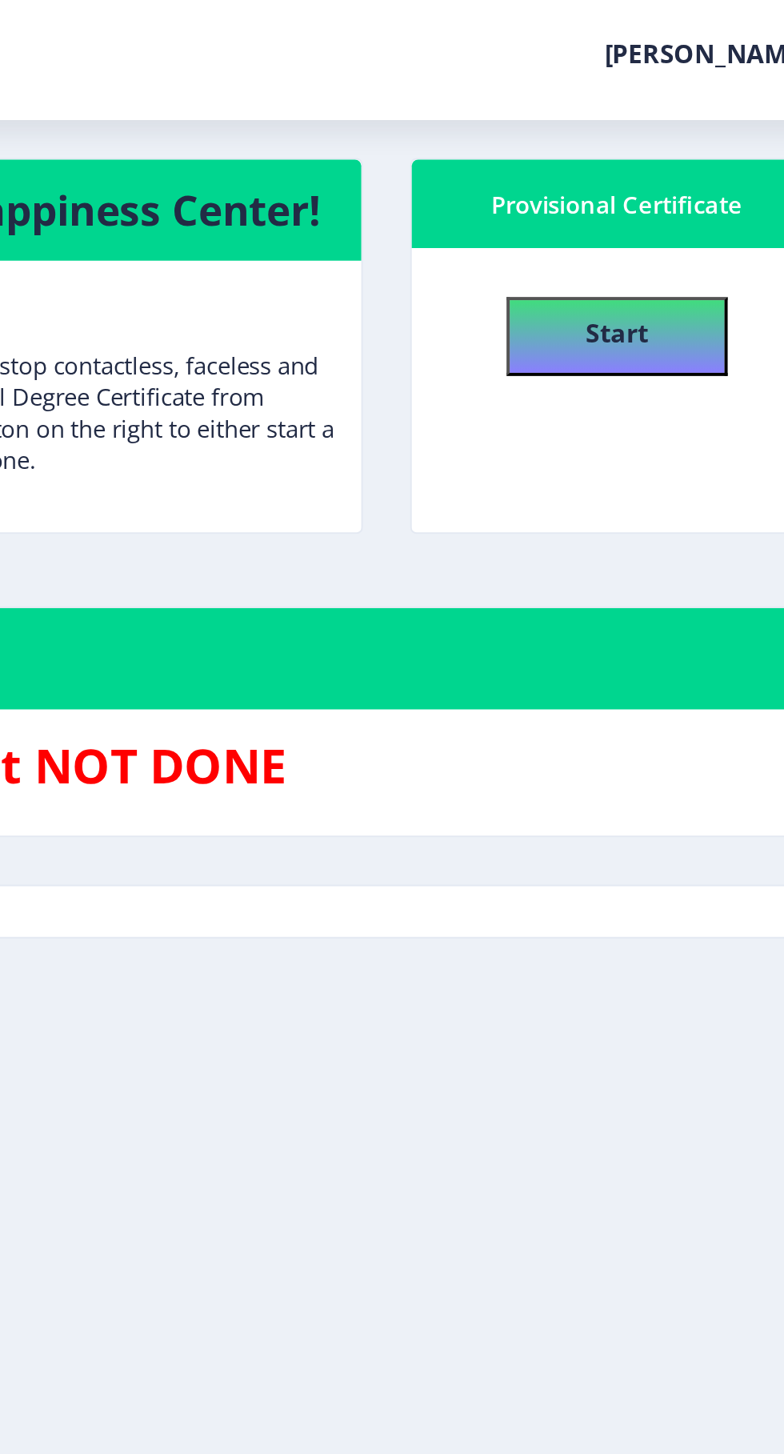
scroll to position [98, 0]
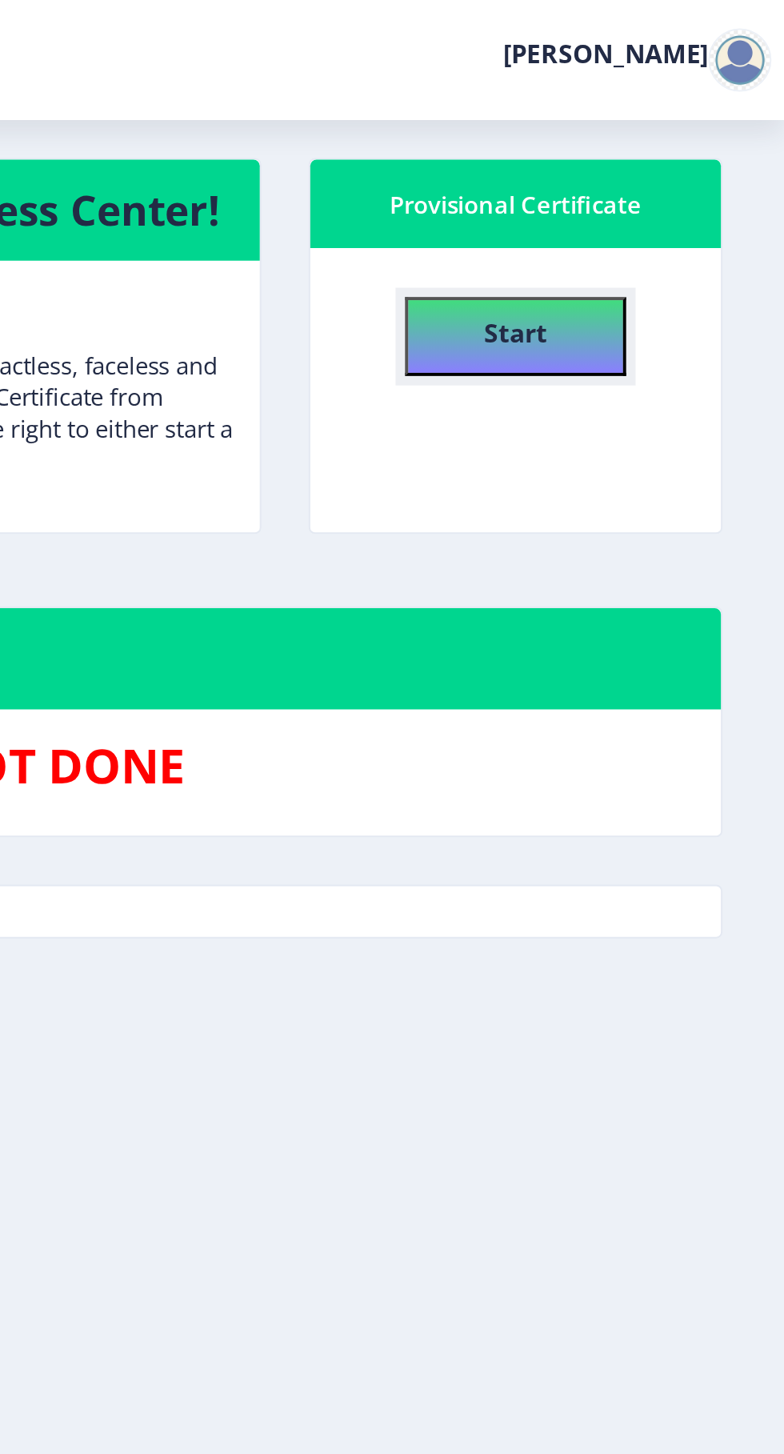
click at [658, 160] on b "Start" at bounding box center [648, 169] width 32 height 18
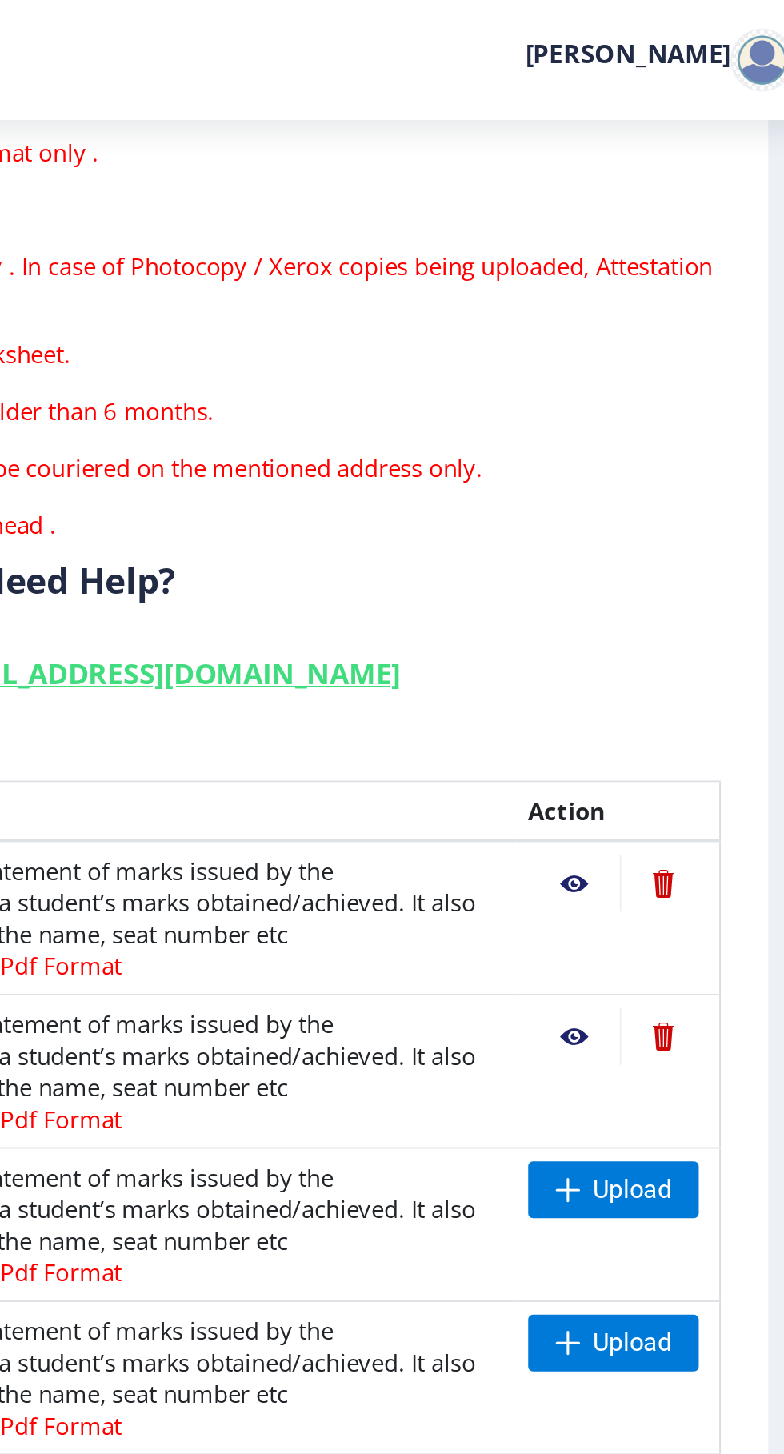
scroll to position [98, 0]
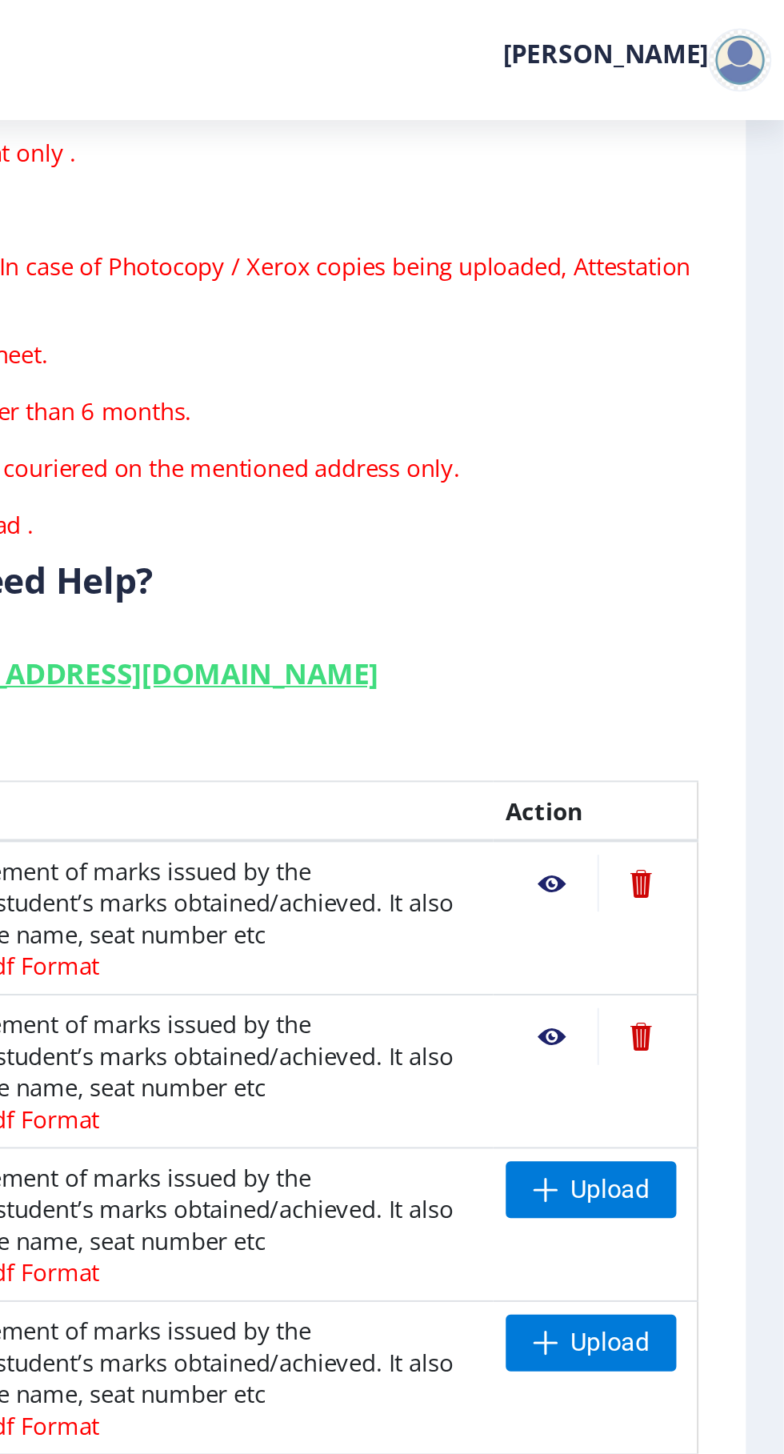
click at [654, 433] on nb-action at bounding box center [667, 447] width 46 height 29
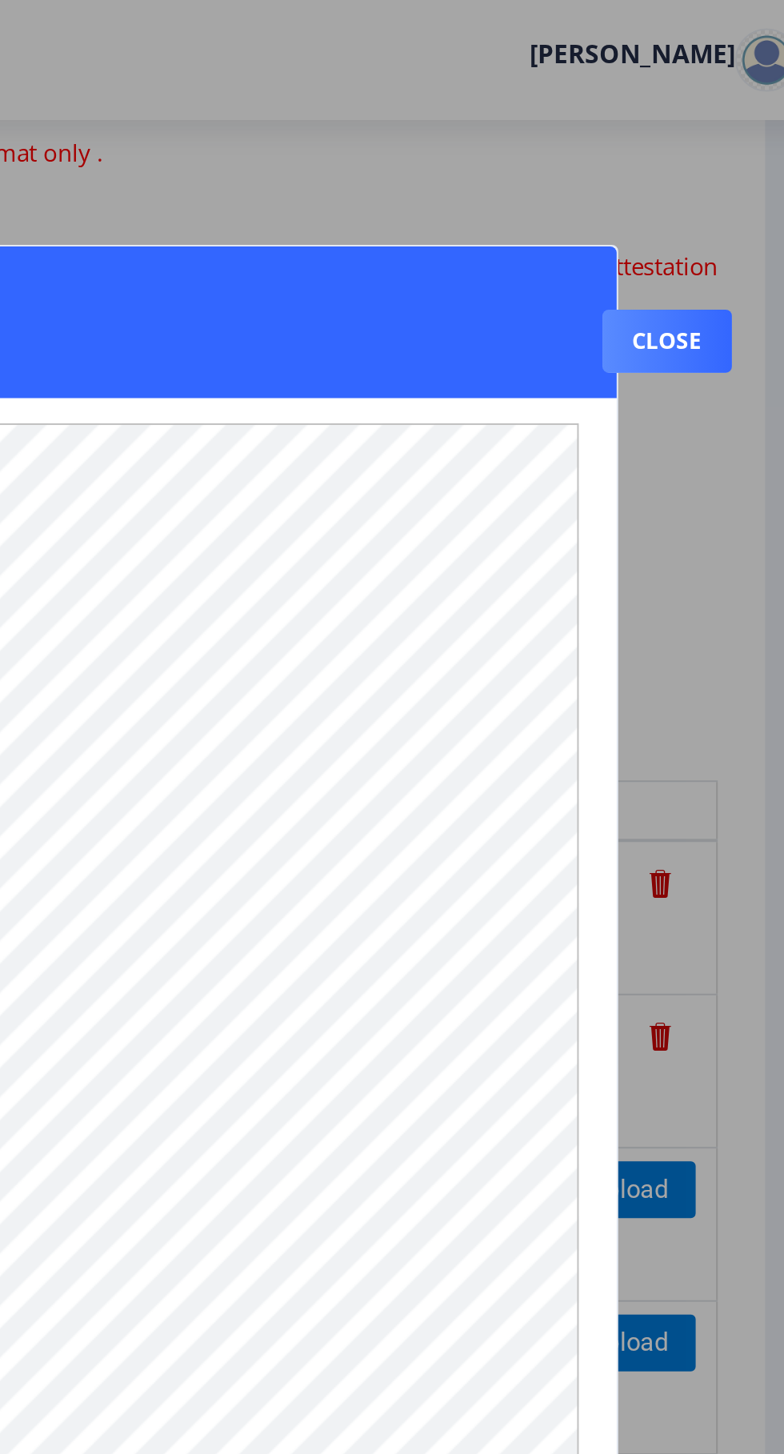
scroll to position [0, 0]
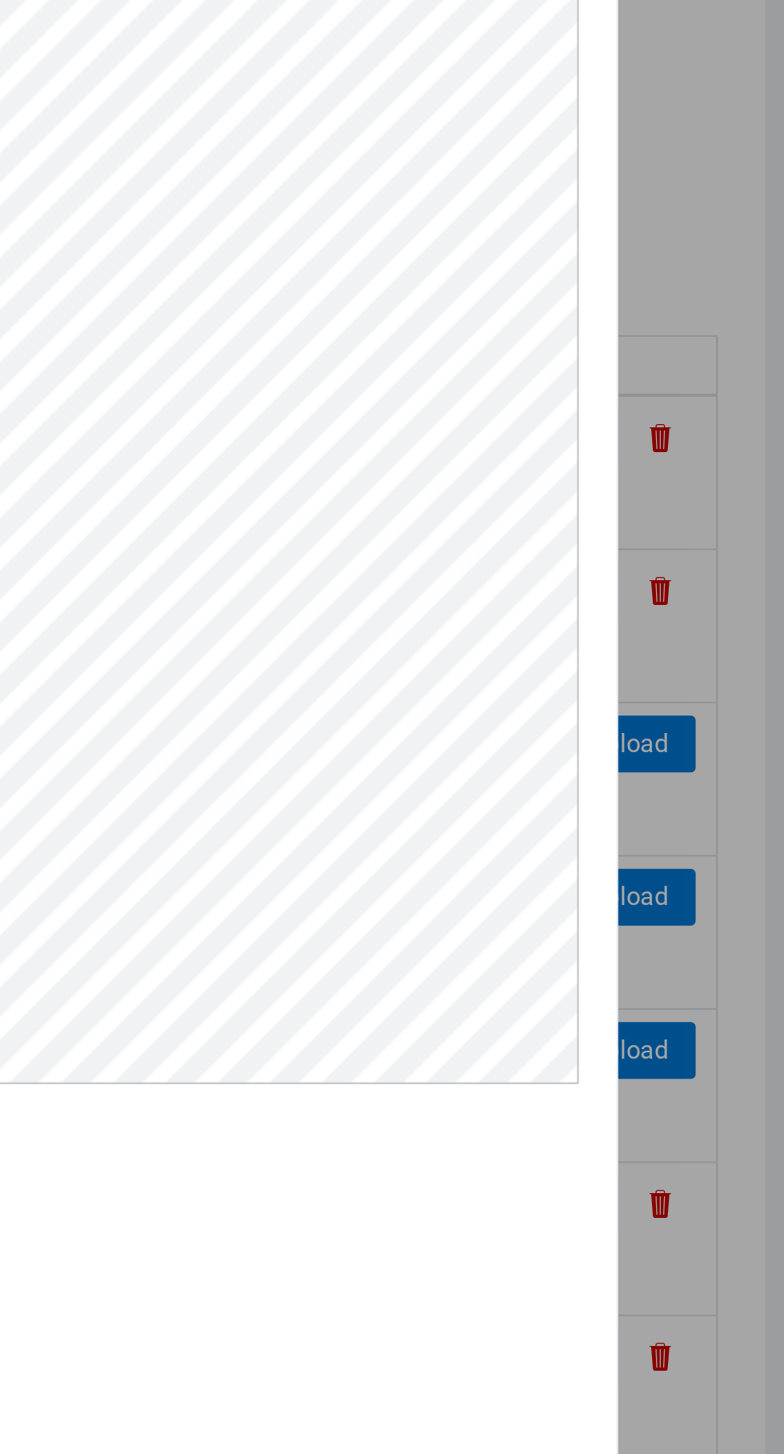
click at [732, 578] on div at bounding box center [392, 727] width 784 height 1454
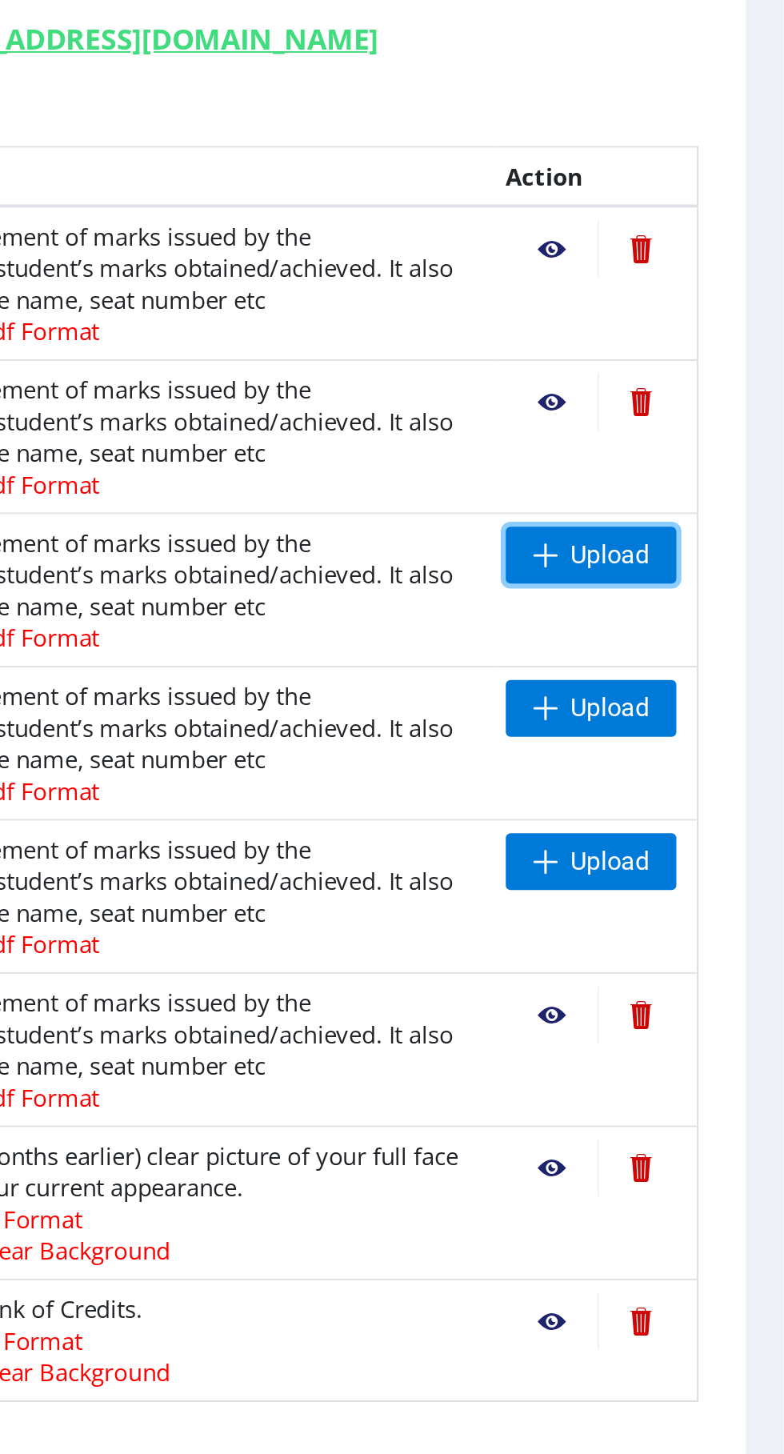
click at [693, 514] on span "Upload" at bounding box center [687, 506] width 86 height 29
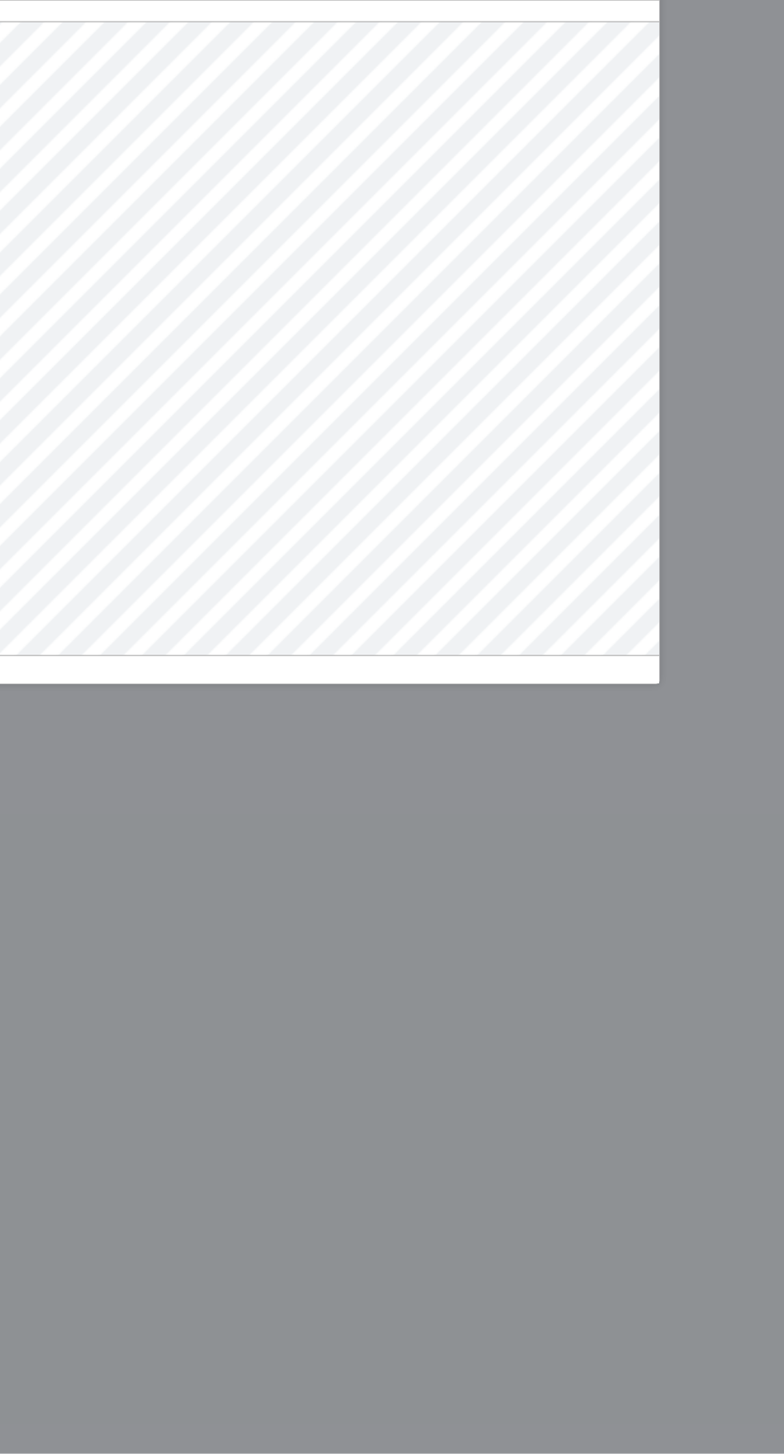
select select
